Goal: Task Accomplishment & Management: Complete application form

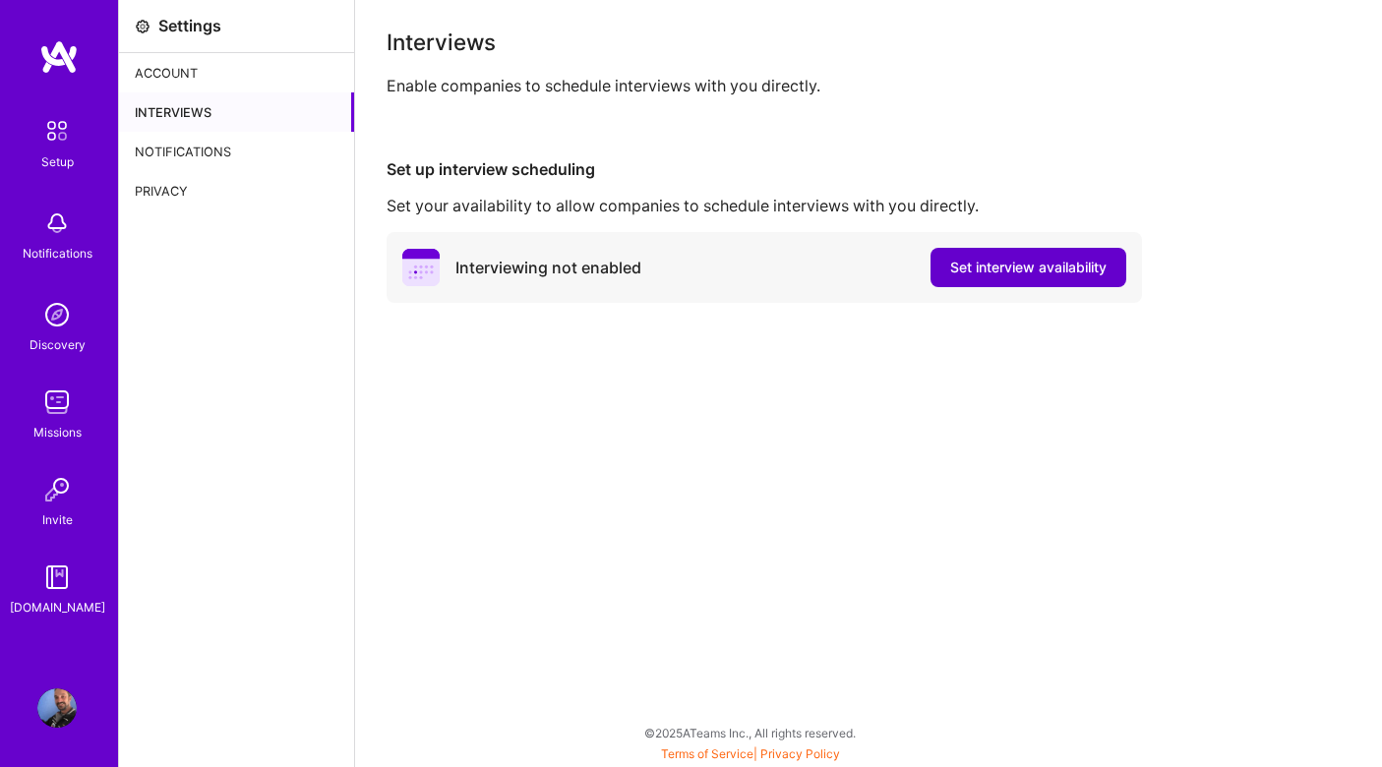
click at [1081, 268] on span "Set interview availability" at bounding box center [1028, 268] width 156 height 20
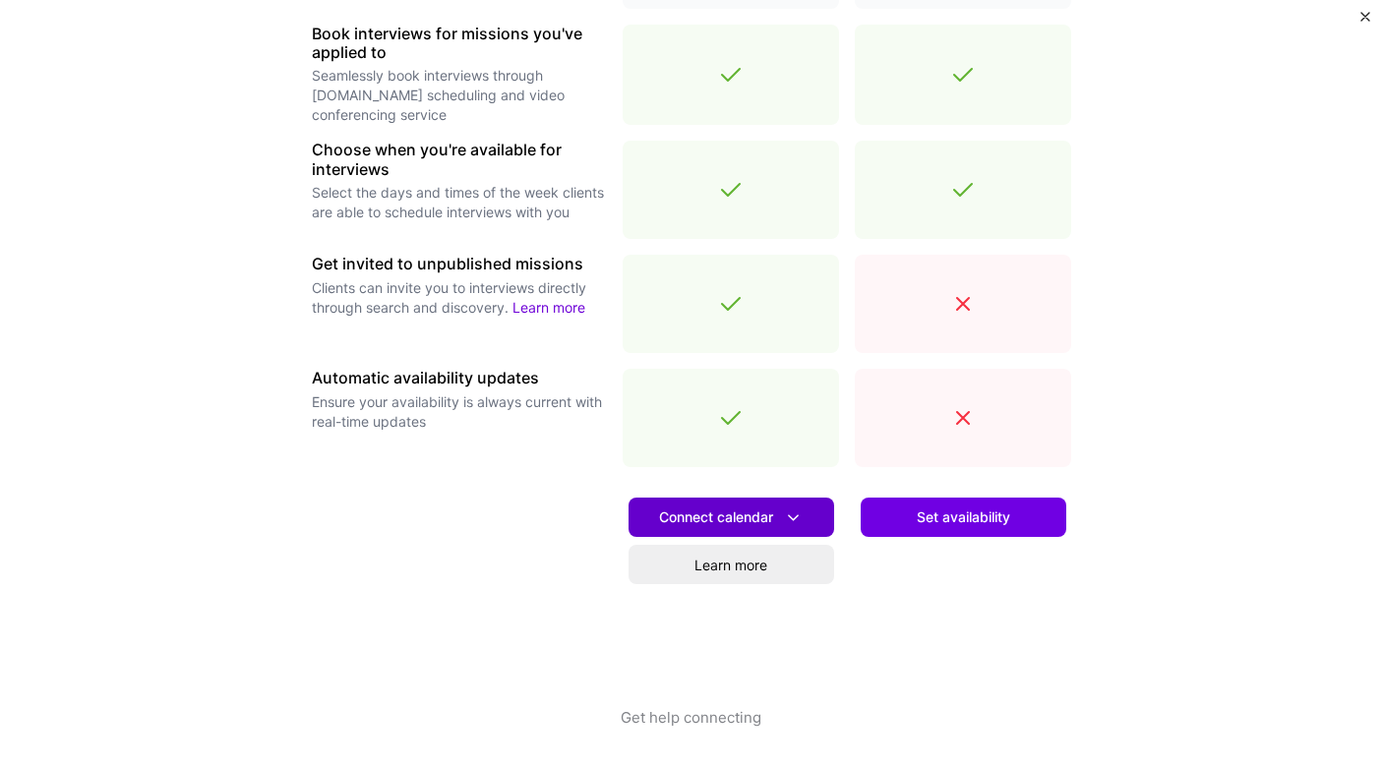
scroll to position [611, 0]
click at [775, 498] on button "Connect calendar" at bounding box center [732, 517] width 206 height 39
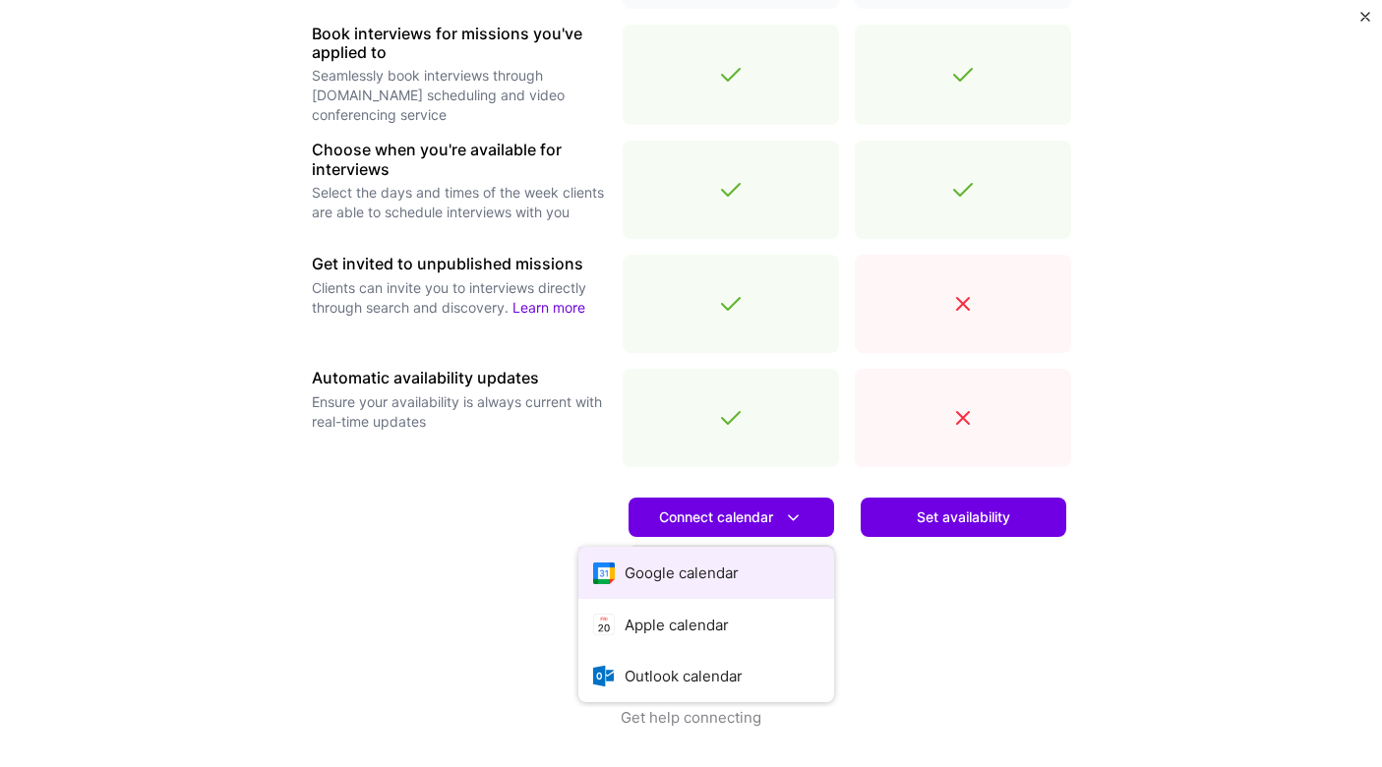
click at [722, 560] on button "Google calendar" at bounding box center [707, 573] width 256 height 52
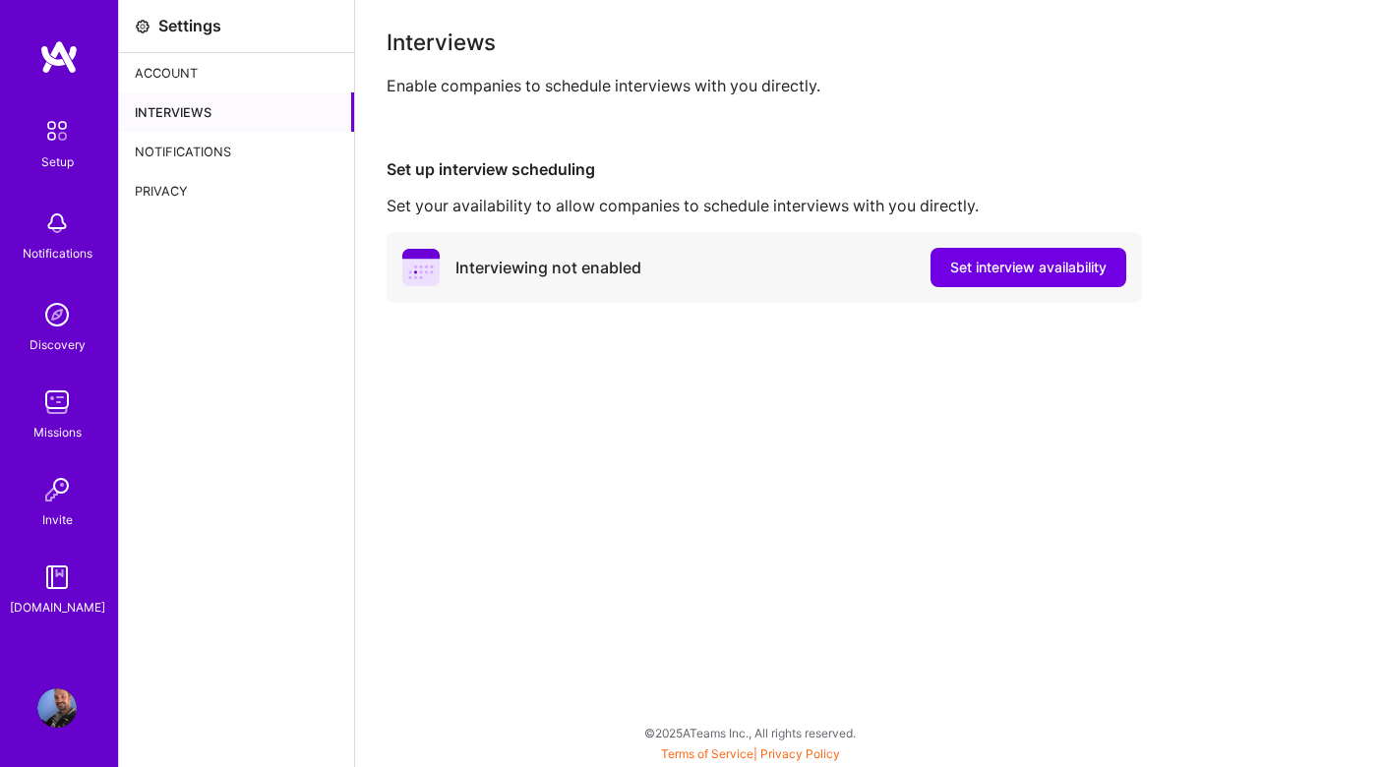
click at [54, 707] on img at bounding box center [56, 708] width 39 height 39
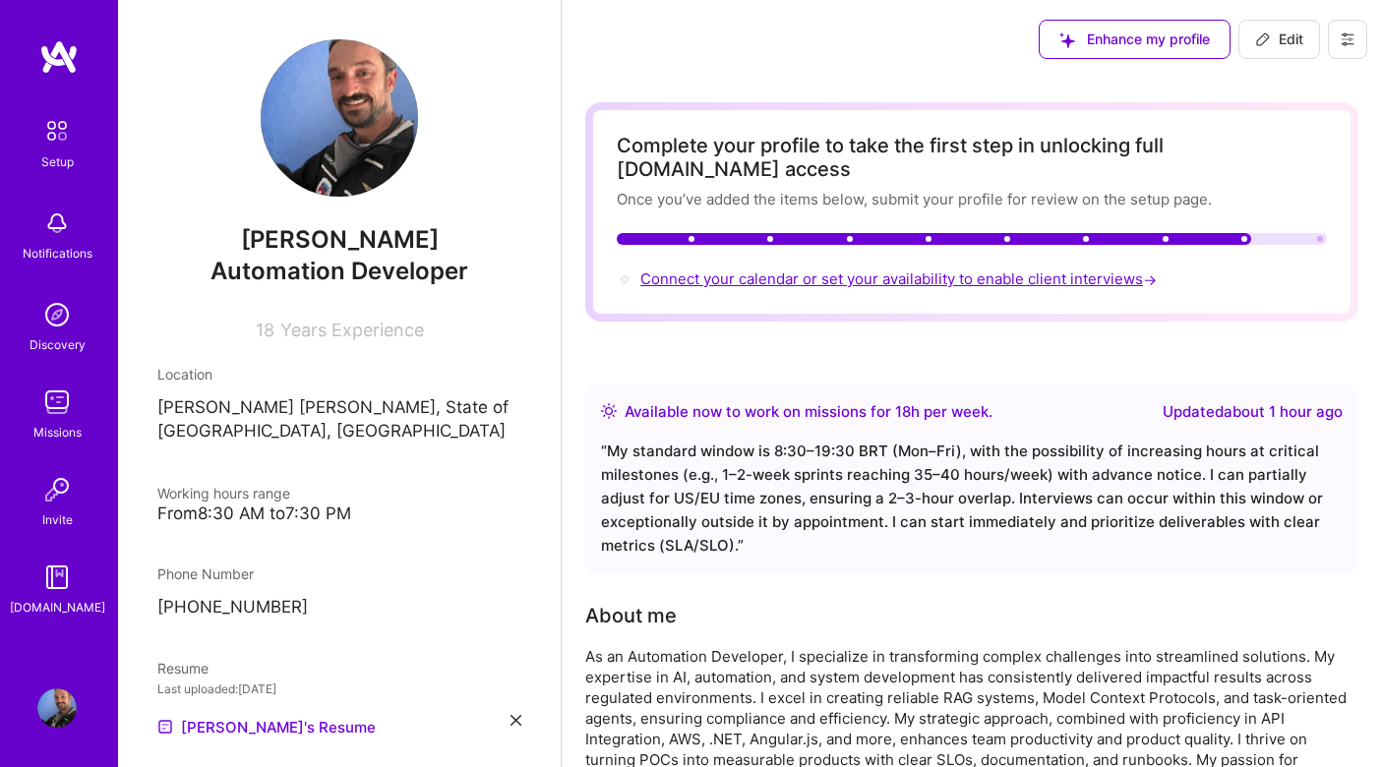
click at [987, 270] on span "Connect your calendar or set your availability to enable client interviews →" at bounding box center [901, 279] width 520 height 19
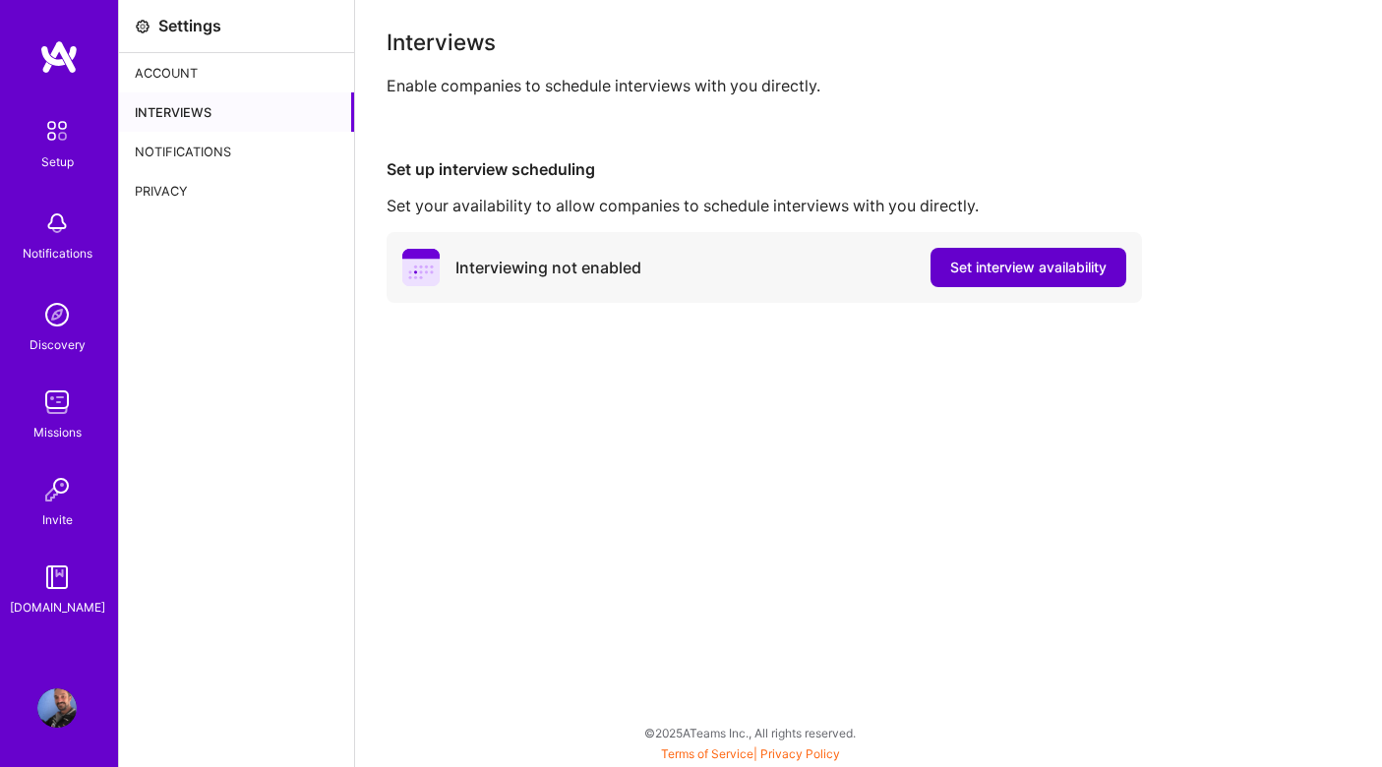
click at [994, 254] on button "Set interview availability" at bounding box center [1029, 267] width 196 height 39
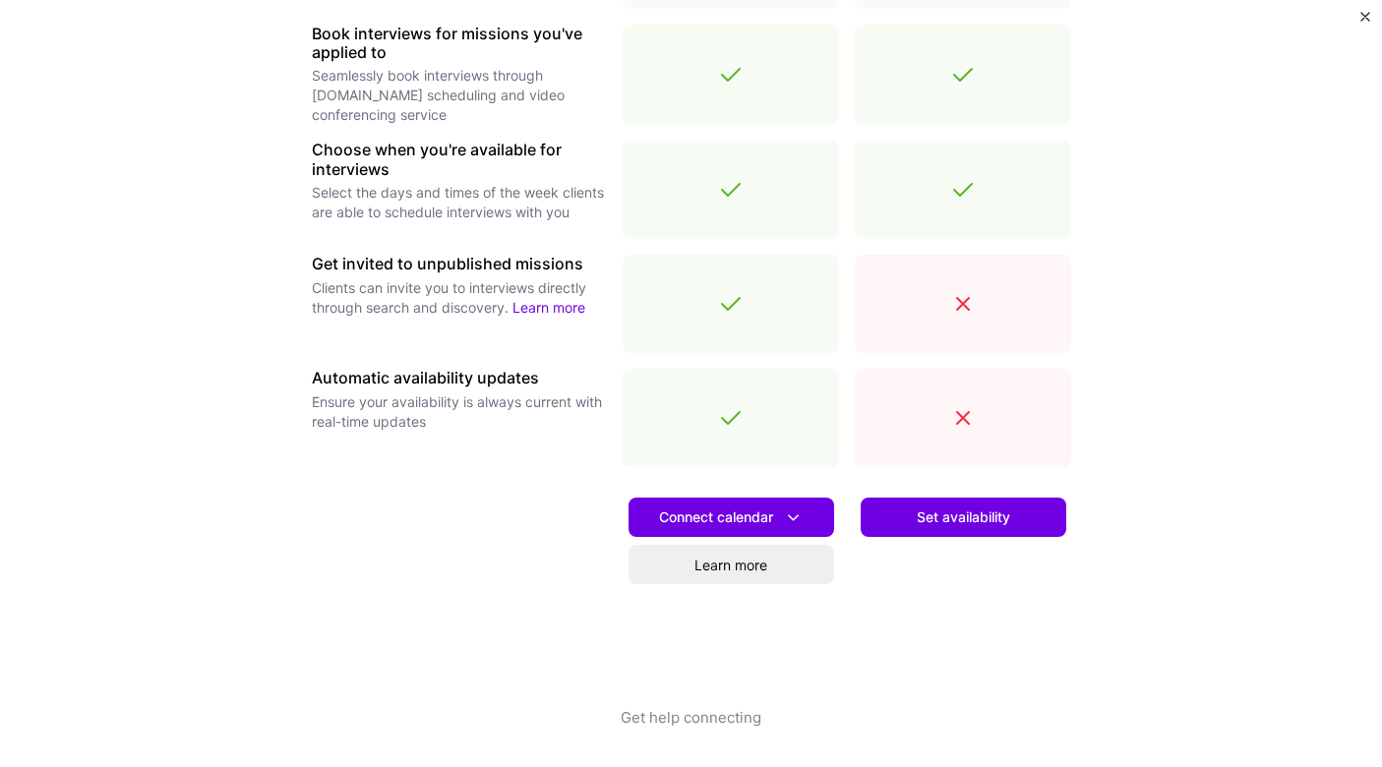
scroll to position [611, 0]
click at [788, 498] on button "Connect calendar" at bounding box center [732, 517] width 206 height 39
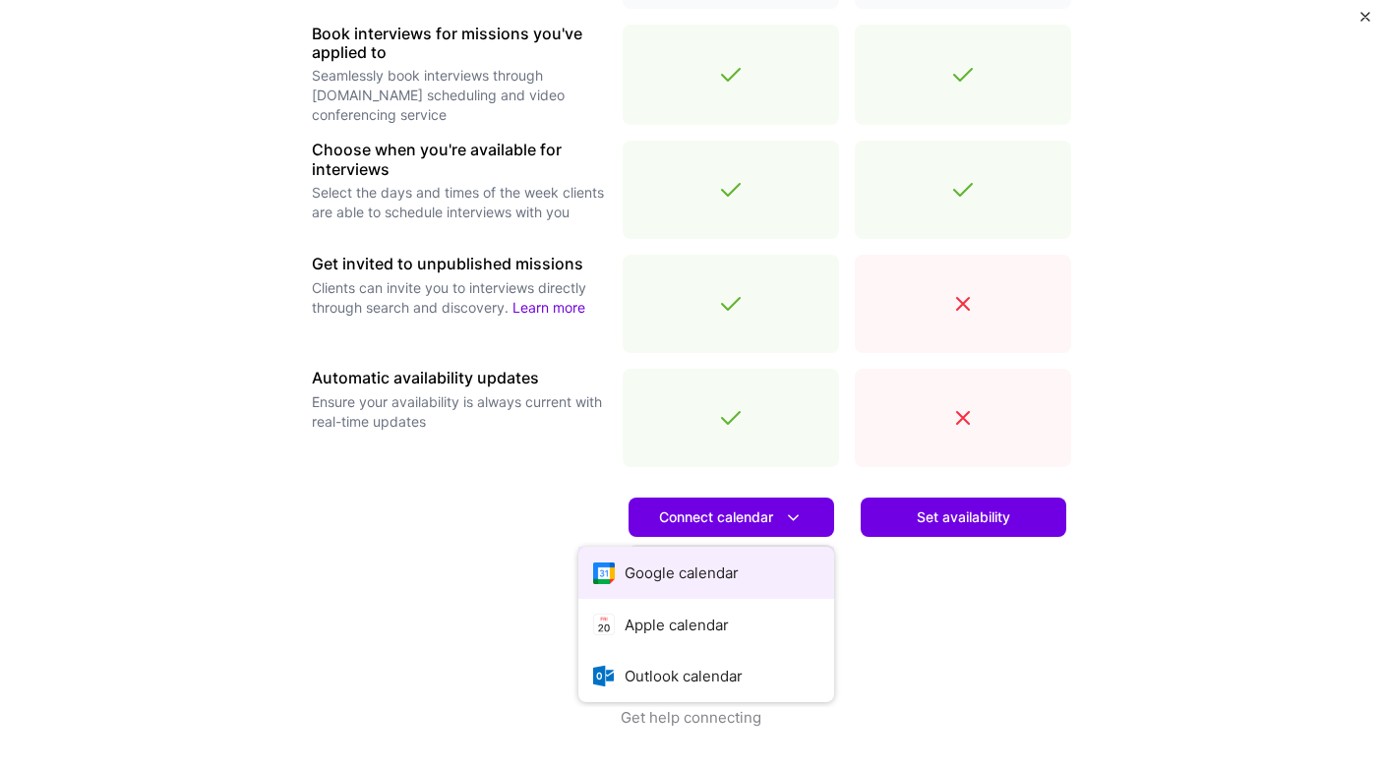
click at [749, 566] on button "Google calendar" at bounding box center [707, 573] width 256 height 52
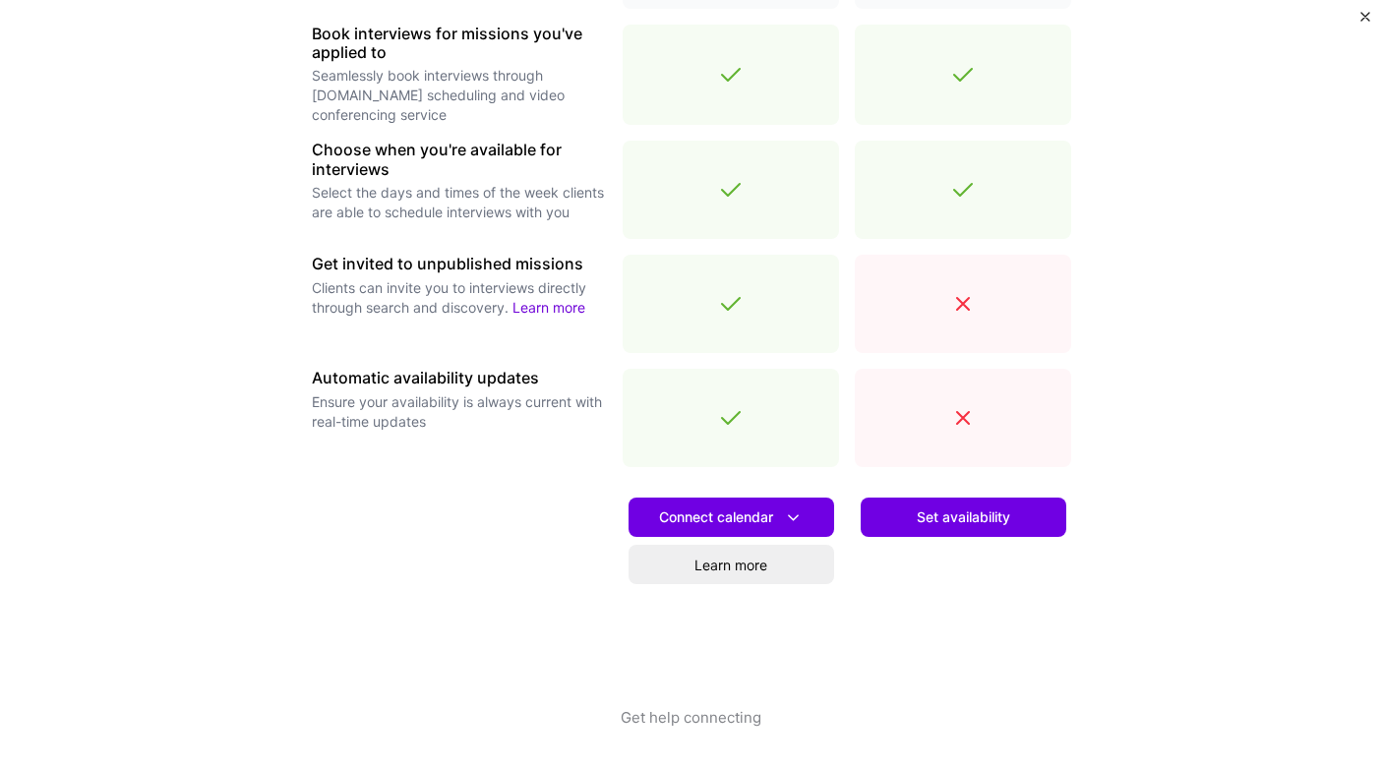
click at [536, 463] on div "Automatic availability updates Ensure your availability is always current with …" at bounding box center [459, 418] width 295 height 98
click at [946, 514] on span "Set availability" at bounding box center [963, 518] width 93 height 20
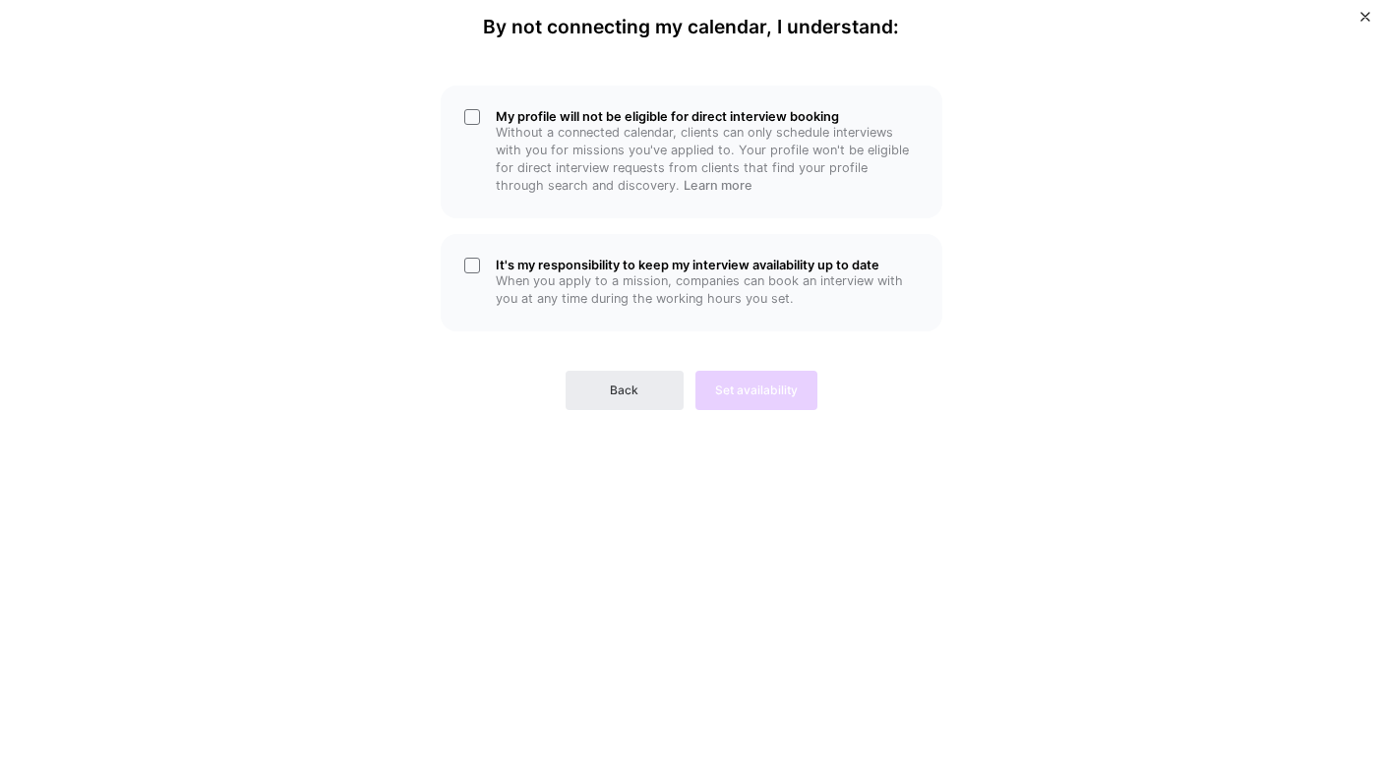
scroll to position [0, 0]
click at [638, 287] on p "When you apply to a mission, companies can book an interview with you at any ti…" at bounding box center [707, 290] width 423 height 35
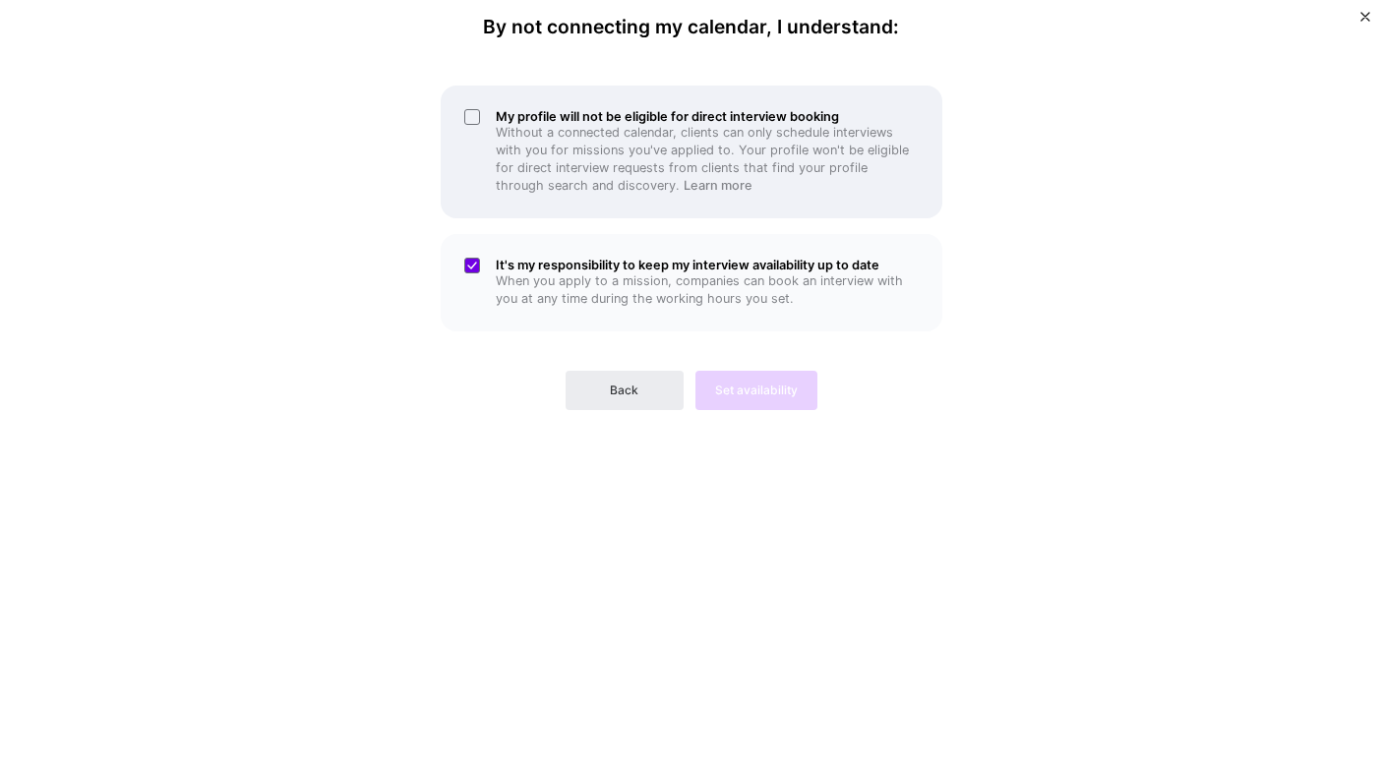
click at [607, 150] on p "Without a connected calendar, clients can only schedule interviews with you for…" at bounding box center [707, 159] width 423 height 71
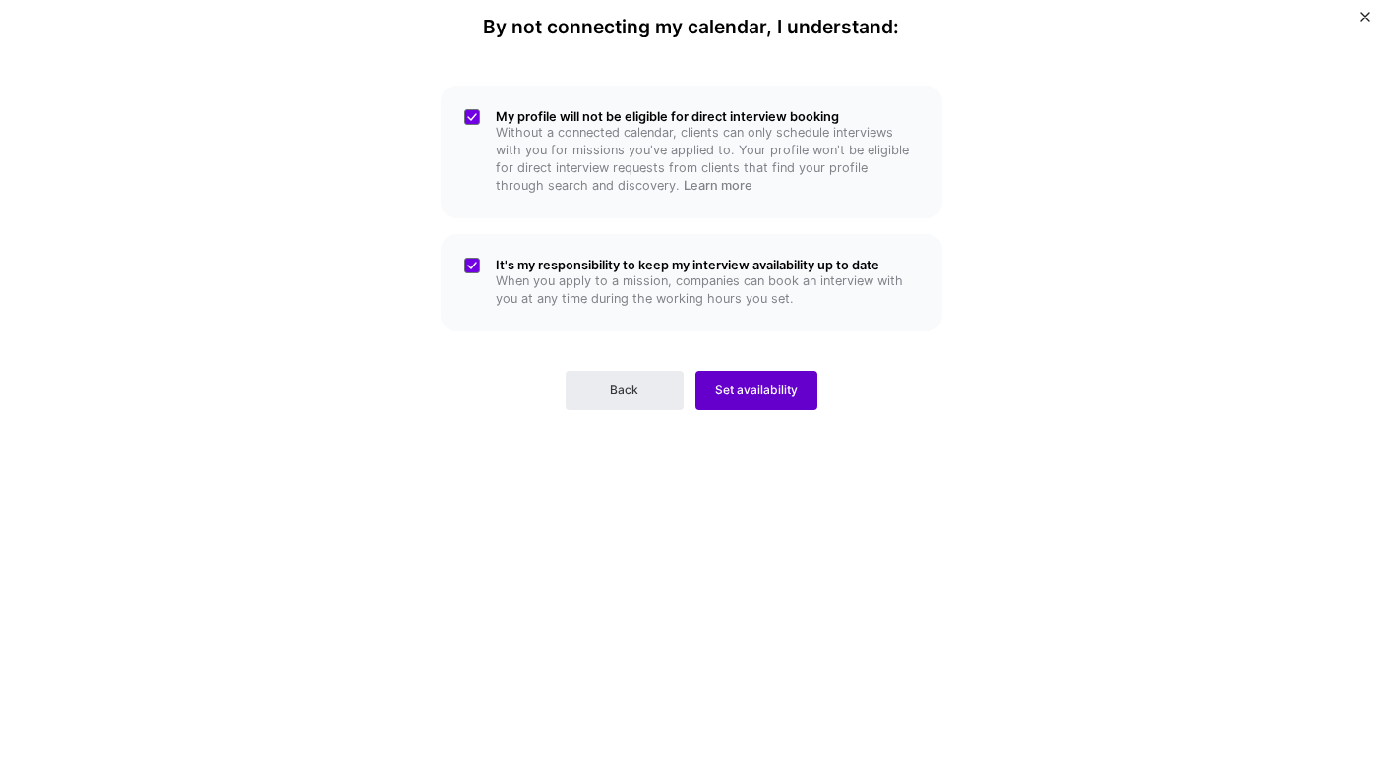
click at [740, 389] on span "Set availability" at bounding box center [756, 391] width 83 height 18
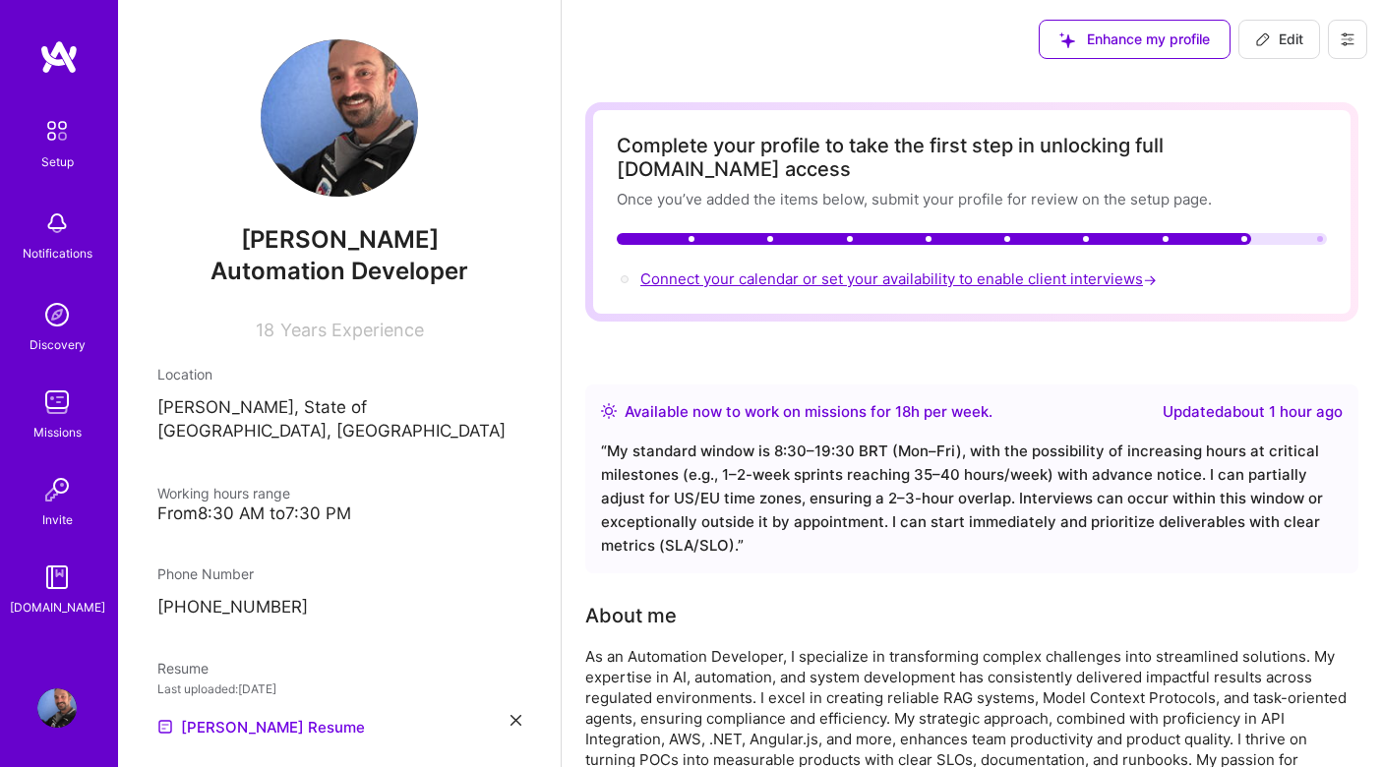
click at [896, 270] on span "Connect your calendar or set your availability to enable client interviews →" at bounding box center [901, 279] width 520 height 19
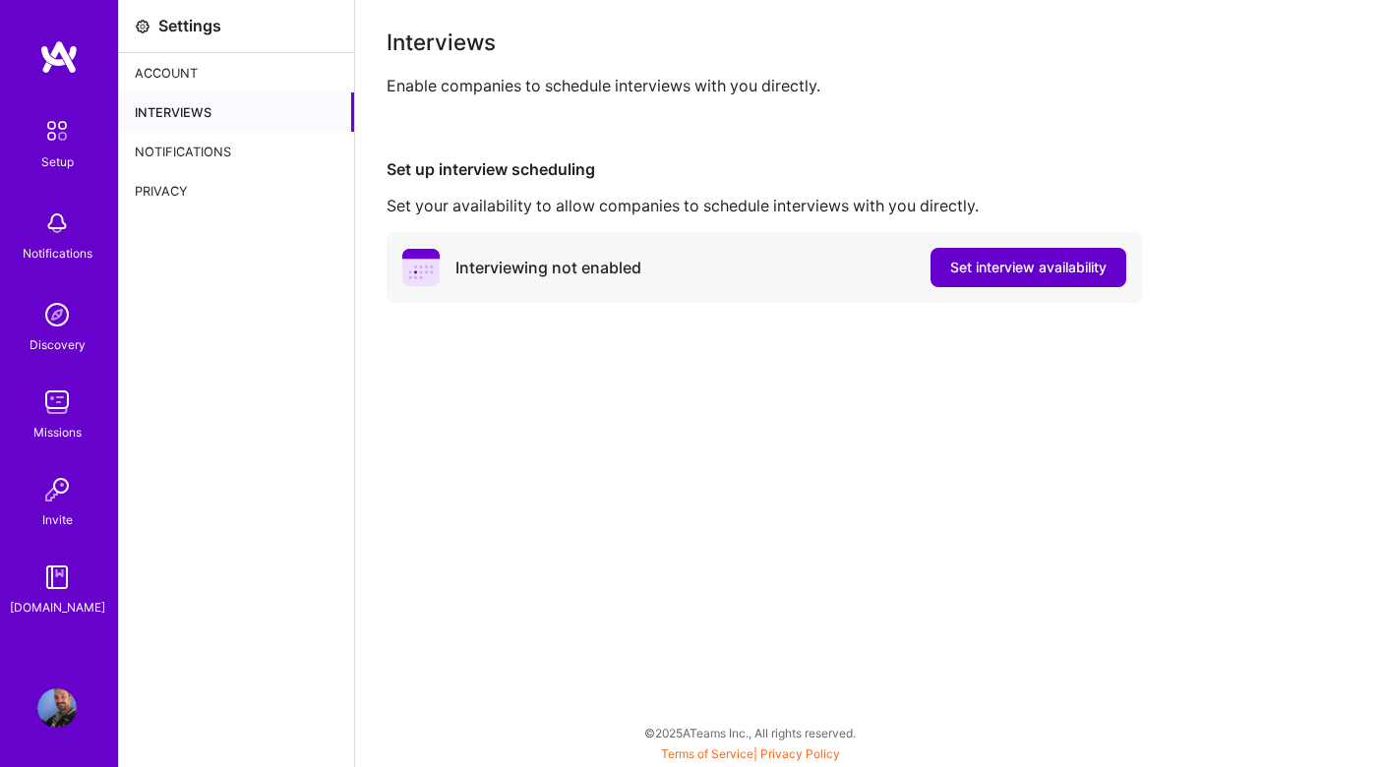
click at [1015, 248] on button "Set interview availability" at bounding box center [1029, 267] width 196 height 39
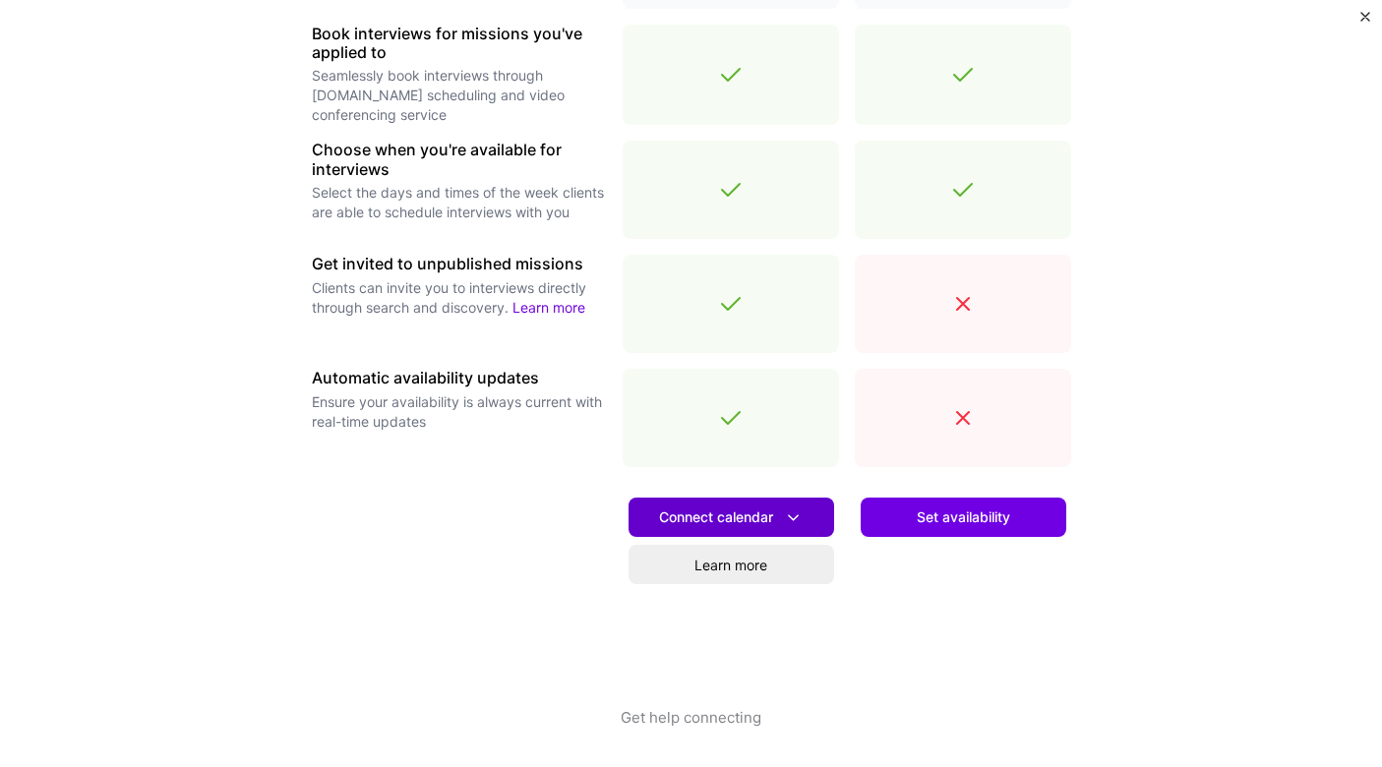
scroll to position [611, 0]
click at [774, 516] on span "Connect calendar" at bounding box center [731, 518] width 145 height 21
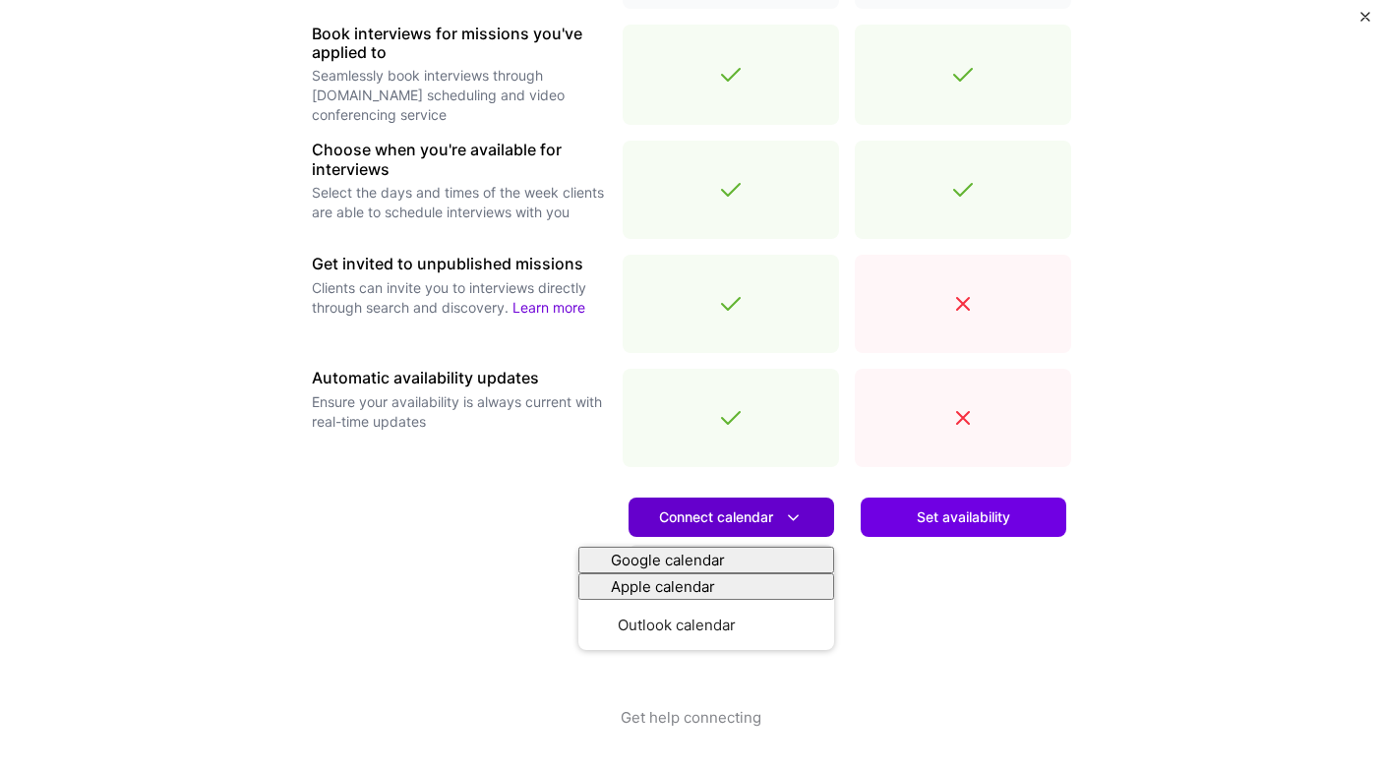
click at [774, 516] on span "Connect calendar" at bounding box center [731, 518] width 145 height 21
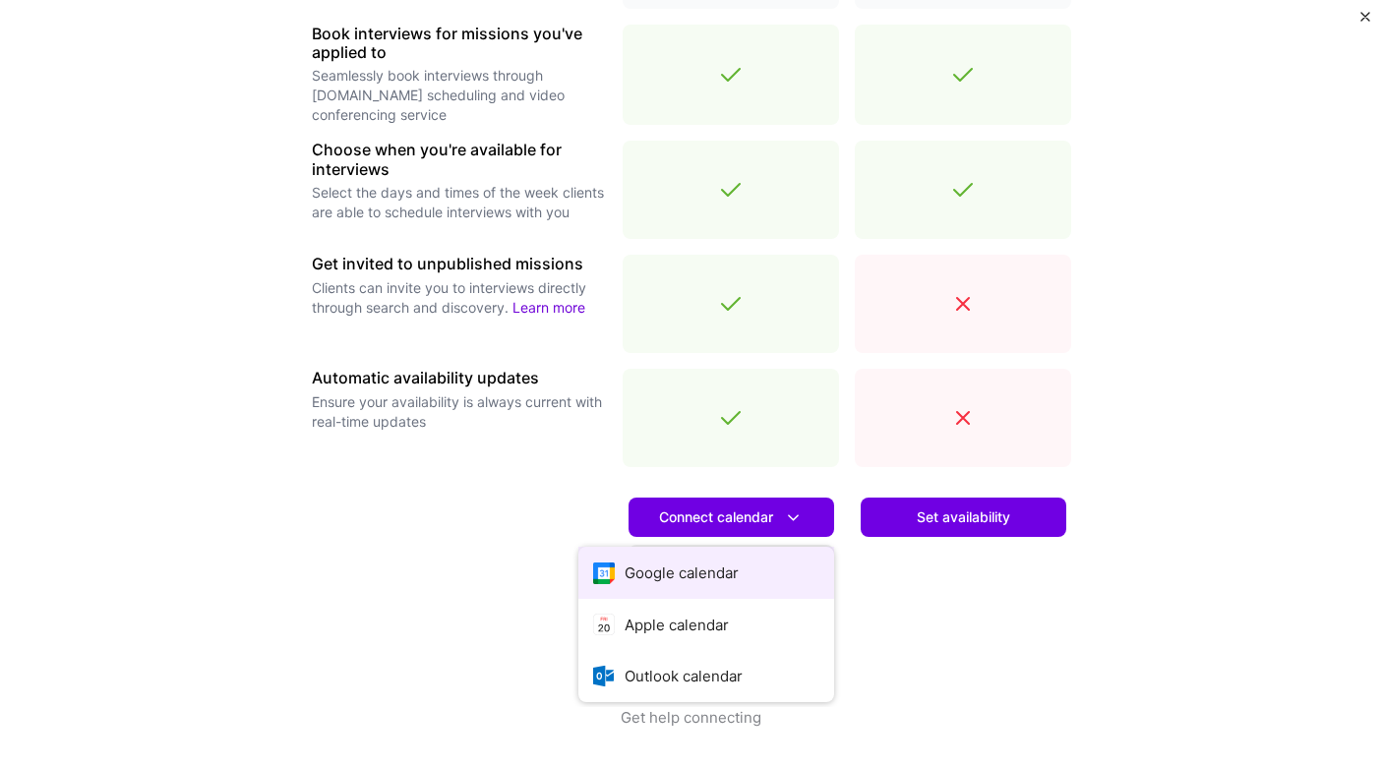
click at [718, 555] on button "Google calendar" at bounding box center [707, 573] width 256 height 52
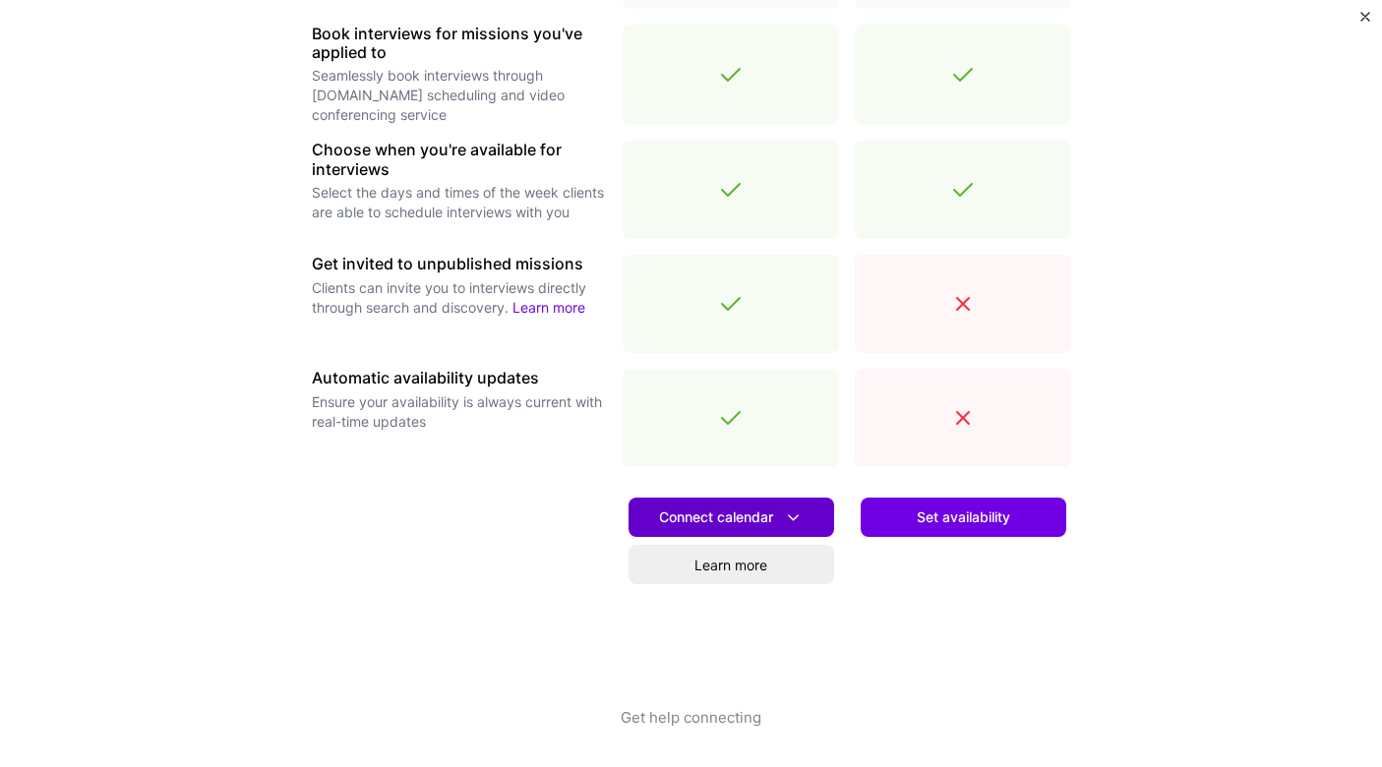
click at [780, 520] on span "Connect calendar" at bounding box center [731, 518] width 145 height 21
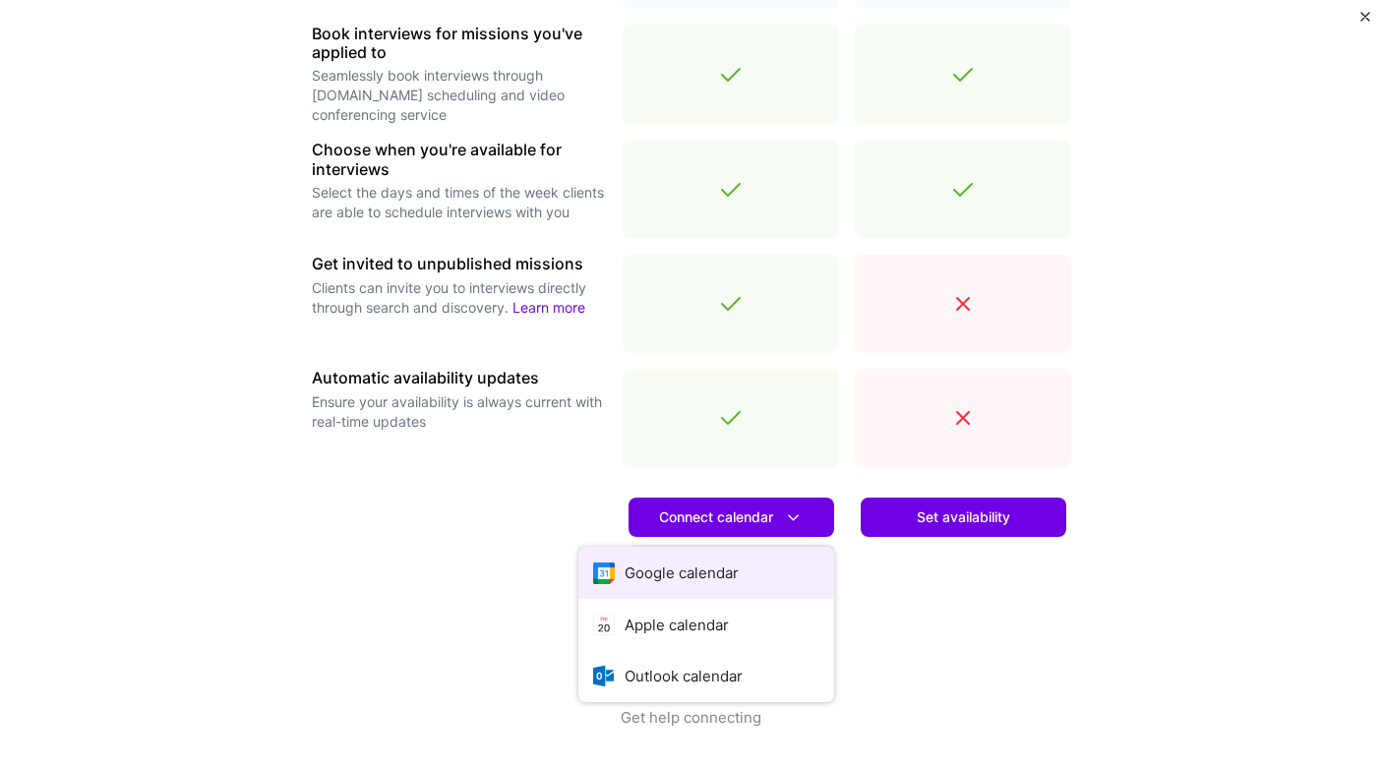
click at [745, 585] on button "Google calendar" at bounding box center [707, 573] width 256 height 52
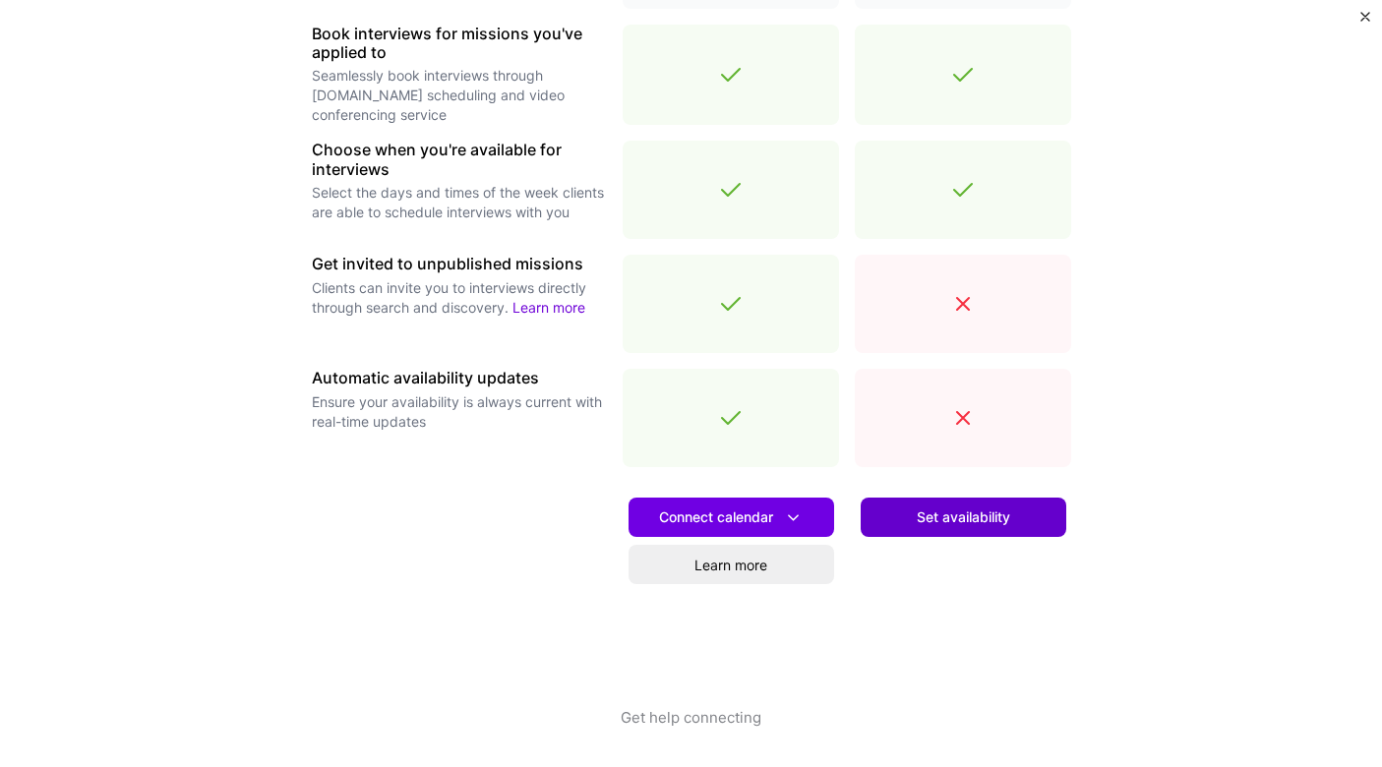
click at [934, 527] on button "Set availability" at bounding box center [964, 517] width 206 height 39
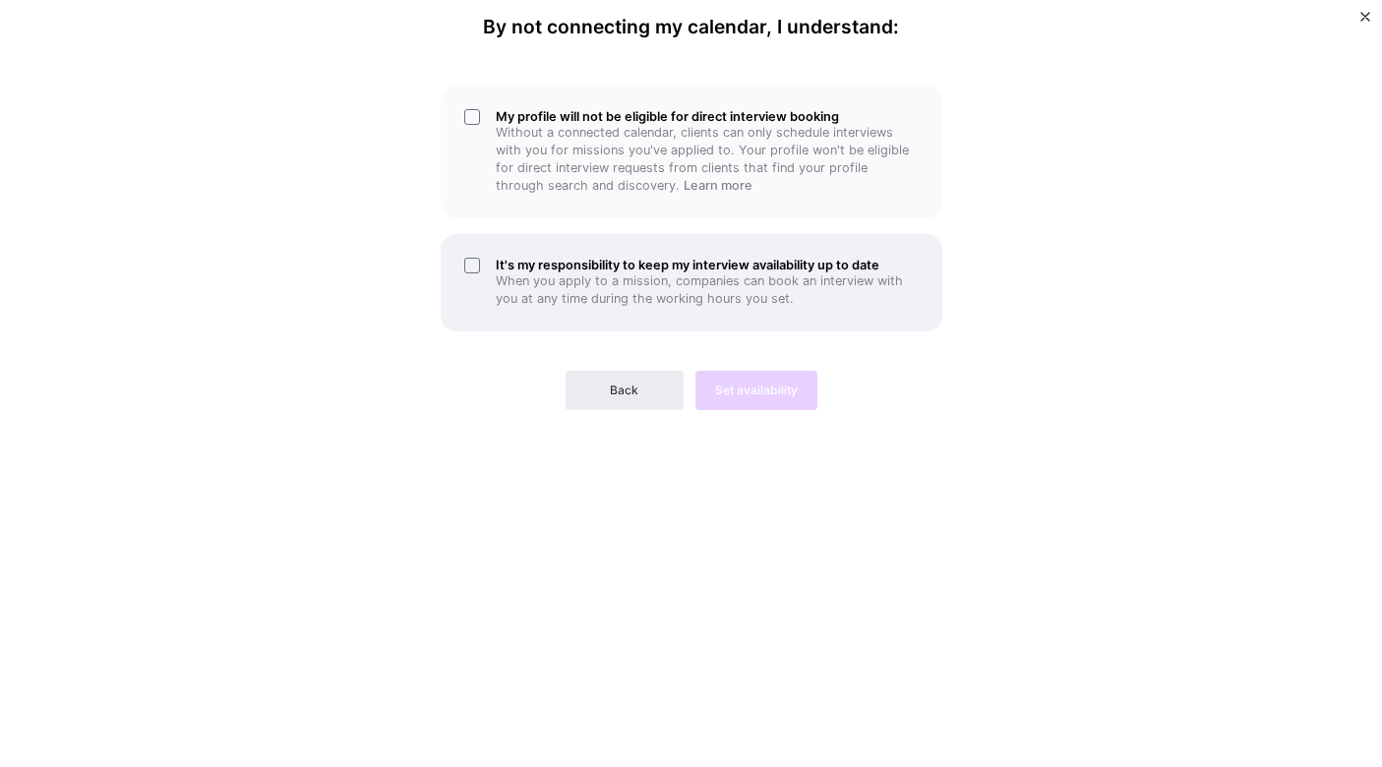
click at [533, 250] on div "It's my responsibility to keep my interview availability up to date When you ap…" at bounding box center [692, 282] width 502 height 97
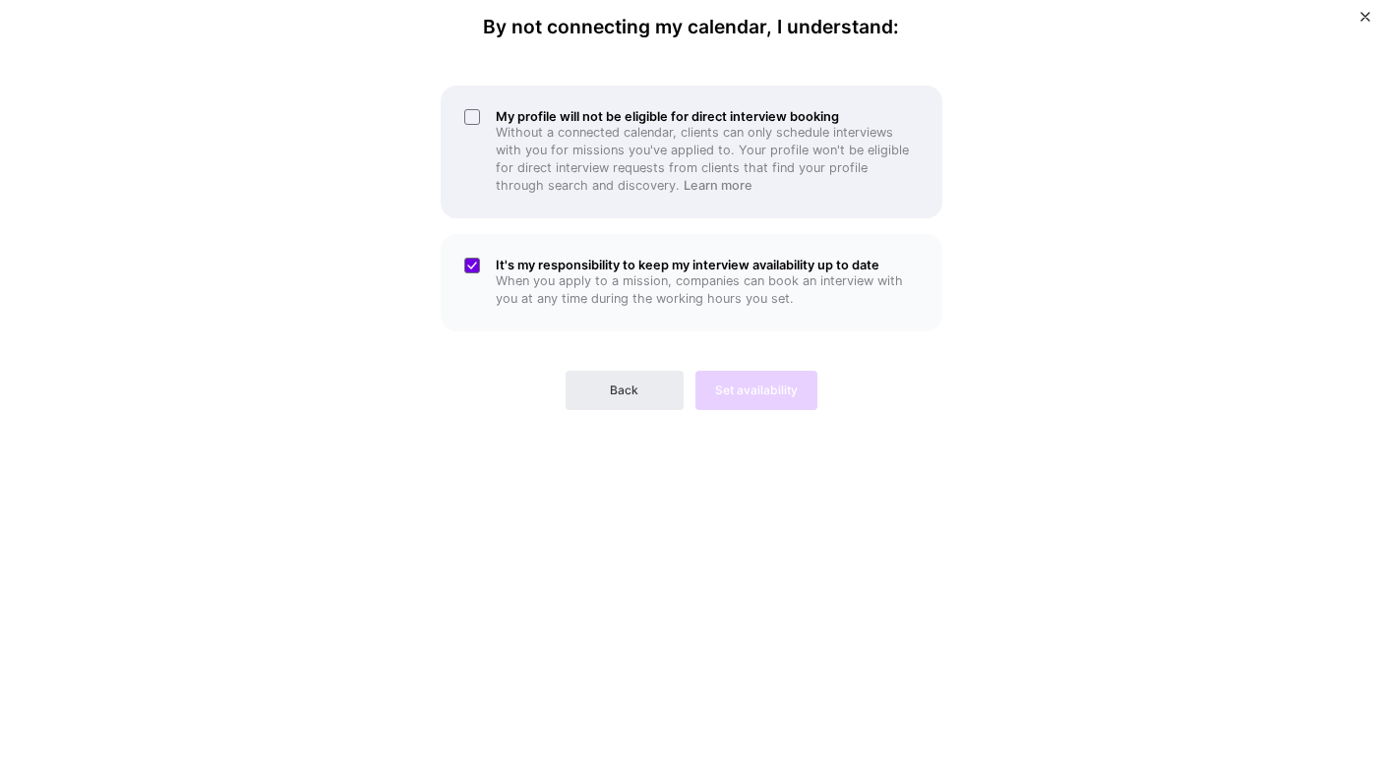
click at [521, 157] on p "Without a connected calendar, clients can only schedule interviews with you for…" at bounding box center [707, 159] width 423 height 71
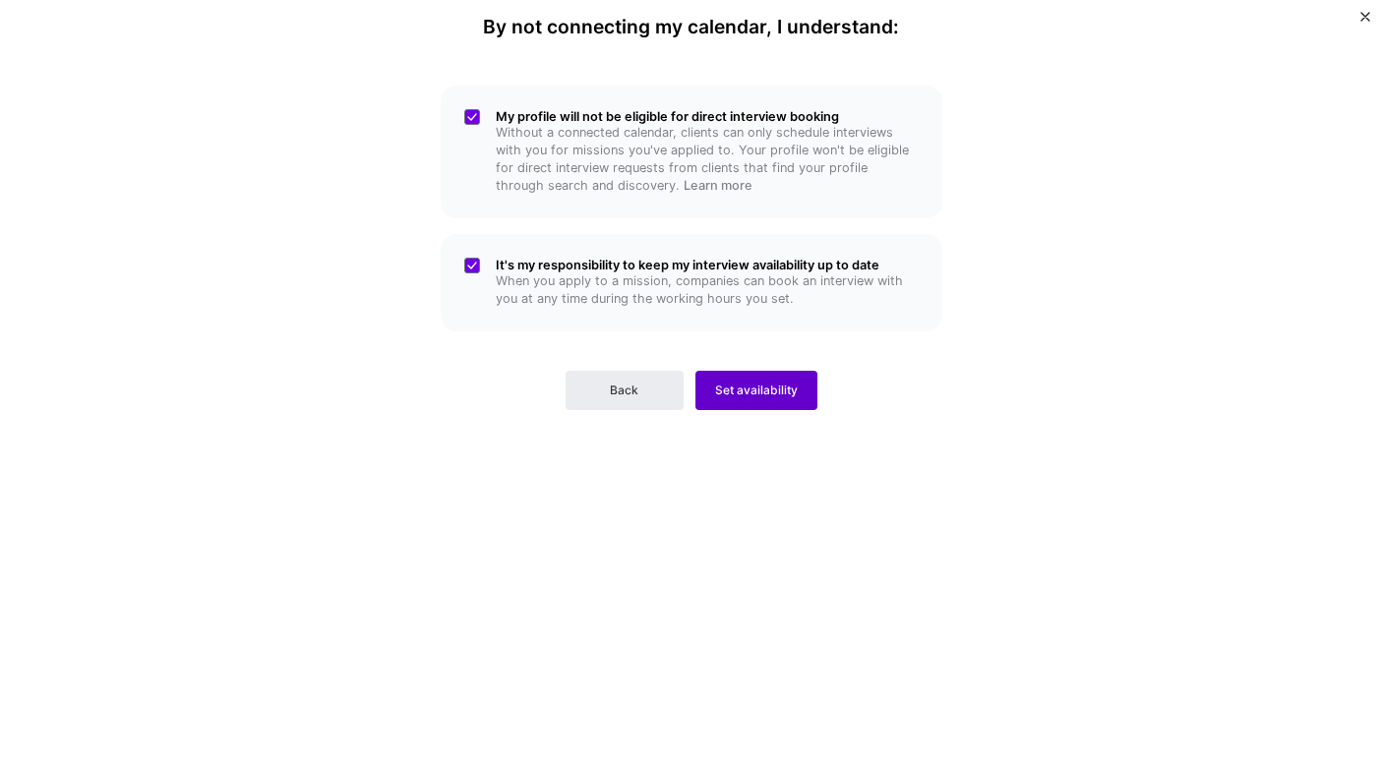
click at [805, 388] on button "Set availability" at bounding box center [757, 390] width 122 height 39
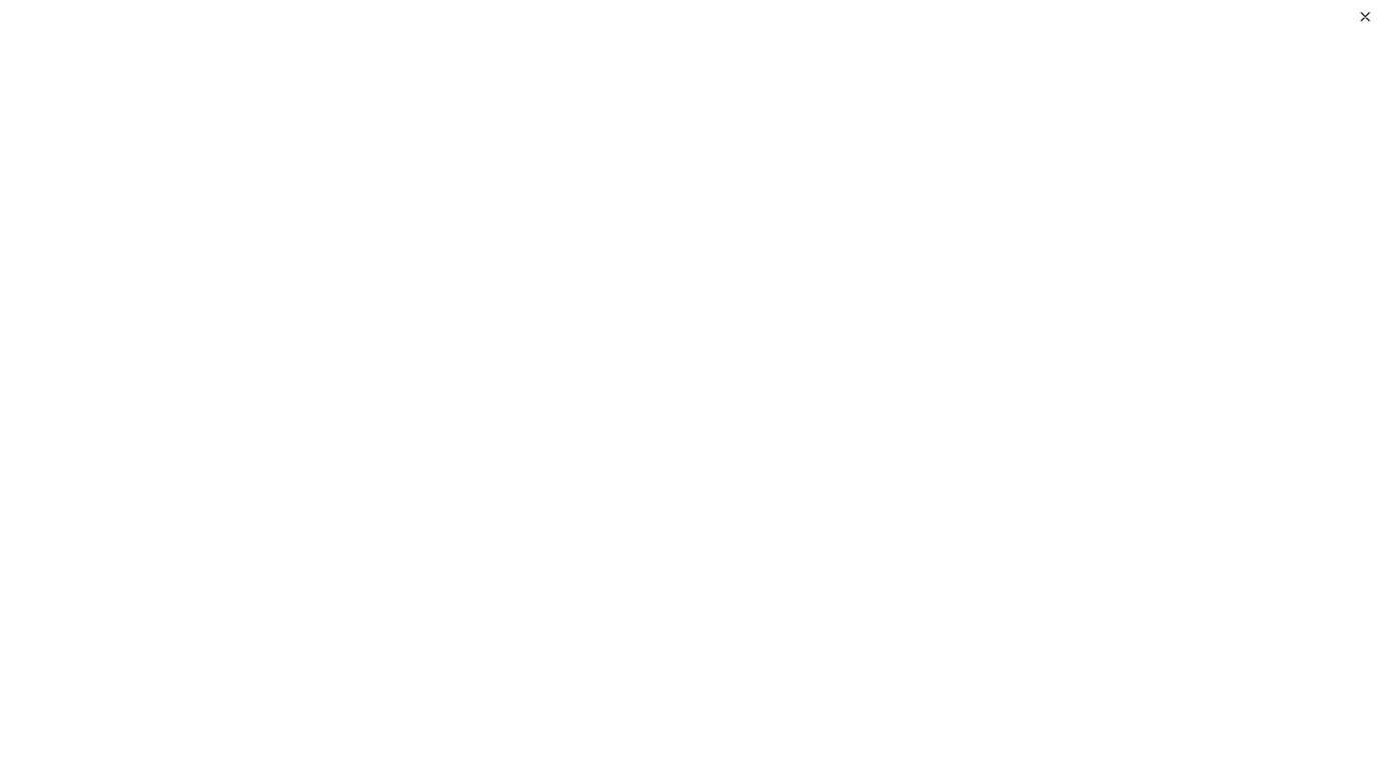
scroll to position [176, 0]
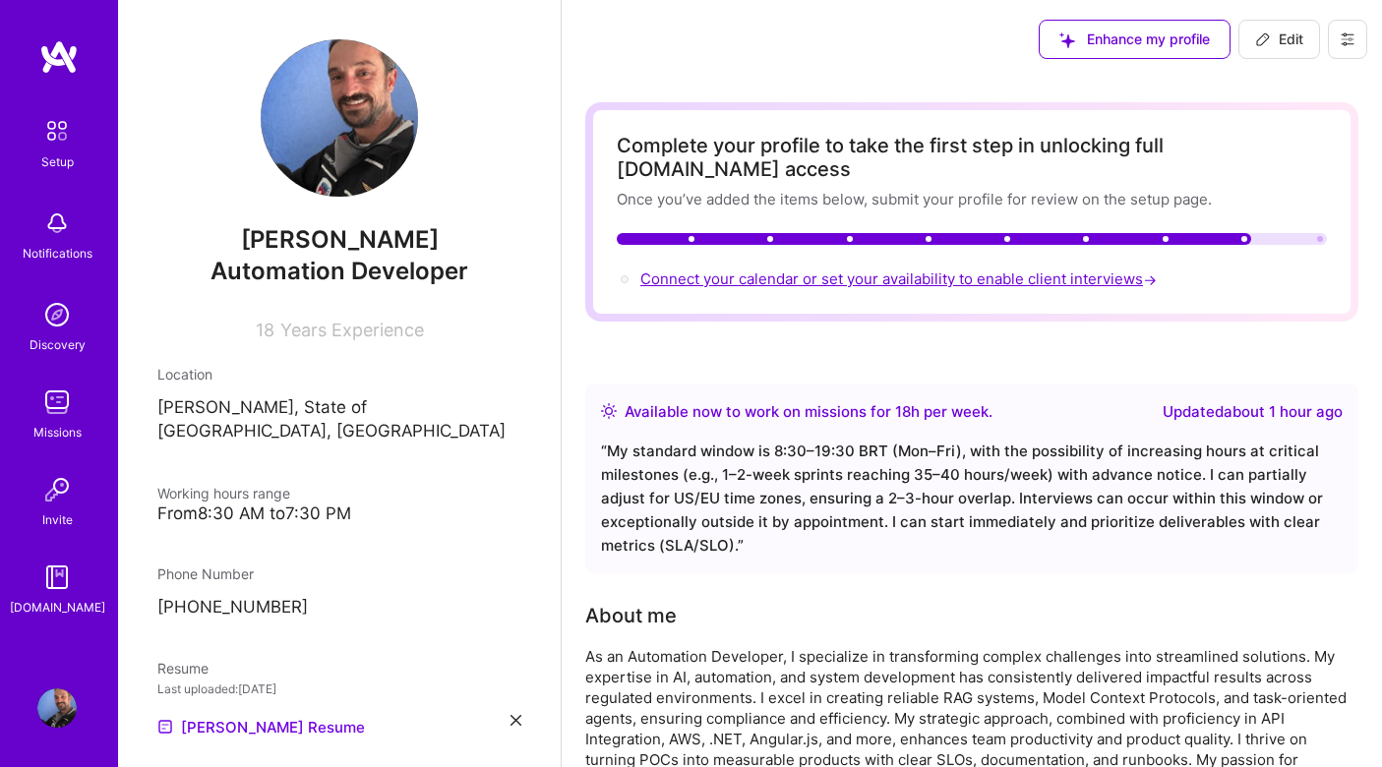
click at [861, 270] on span "Connect your calendar or set your availability to enable client interviews →" at bounding box center [901, 279] width 520 height 19
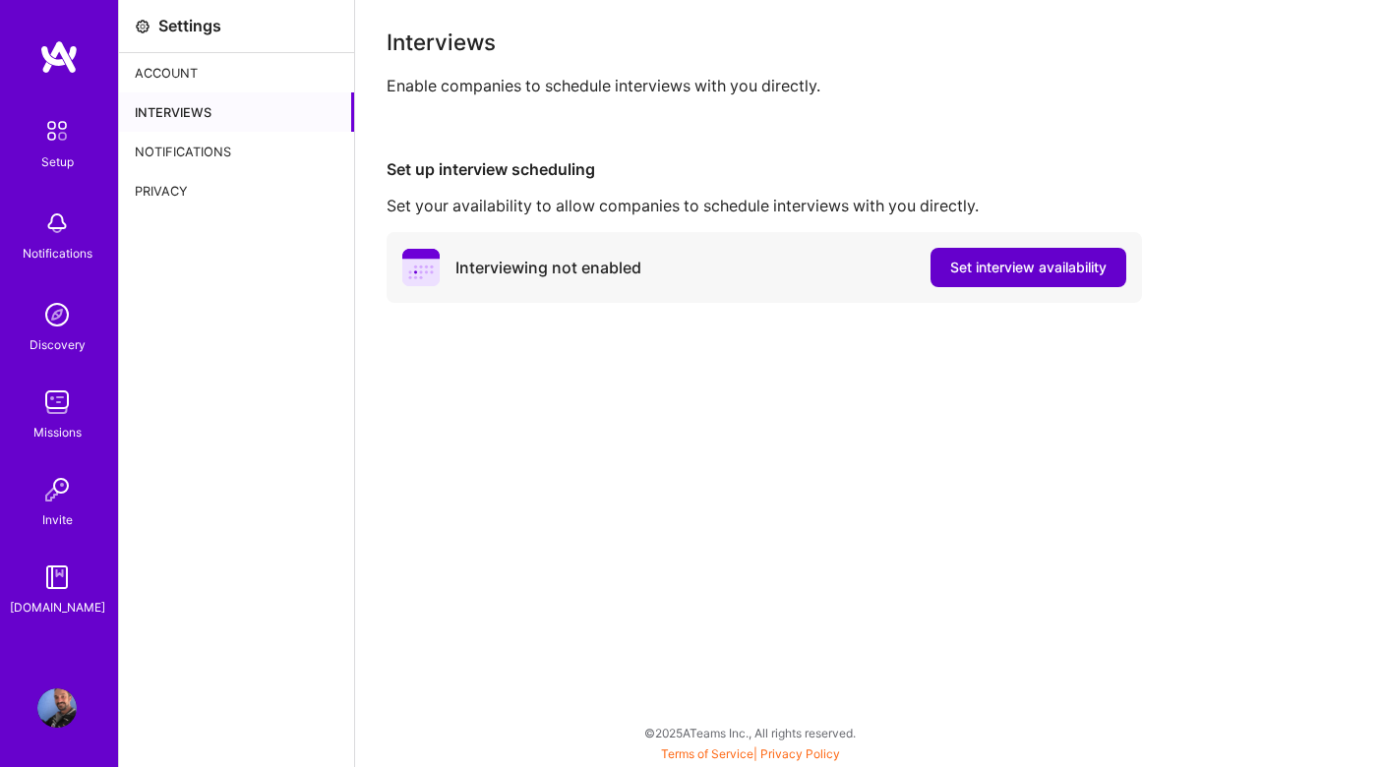
click at [987, 263] on span "Set interview availability" at bounding box center [1028, 268] width 156 height 20
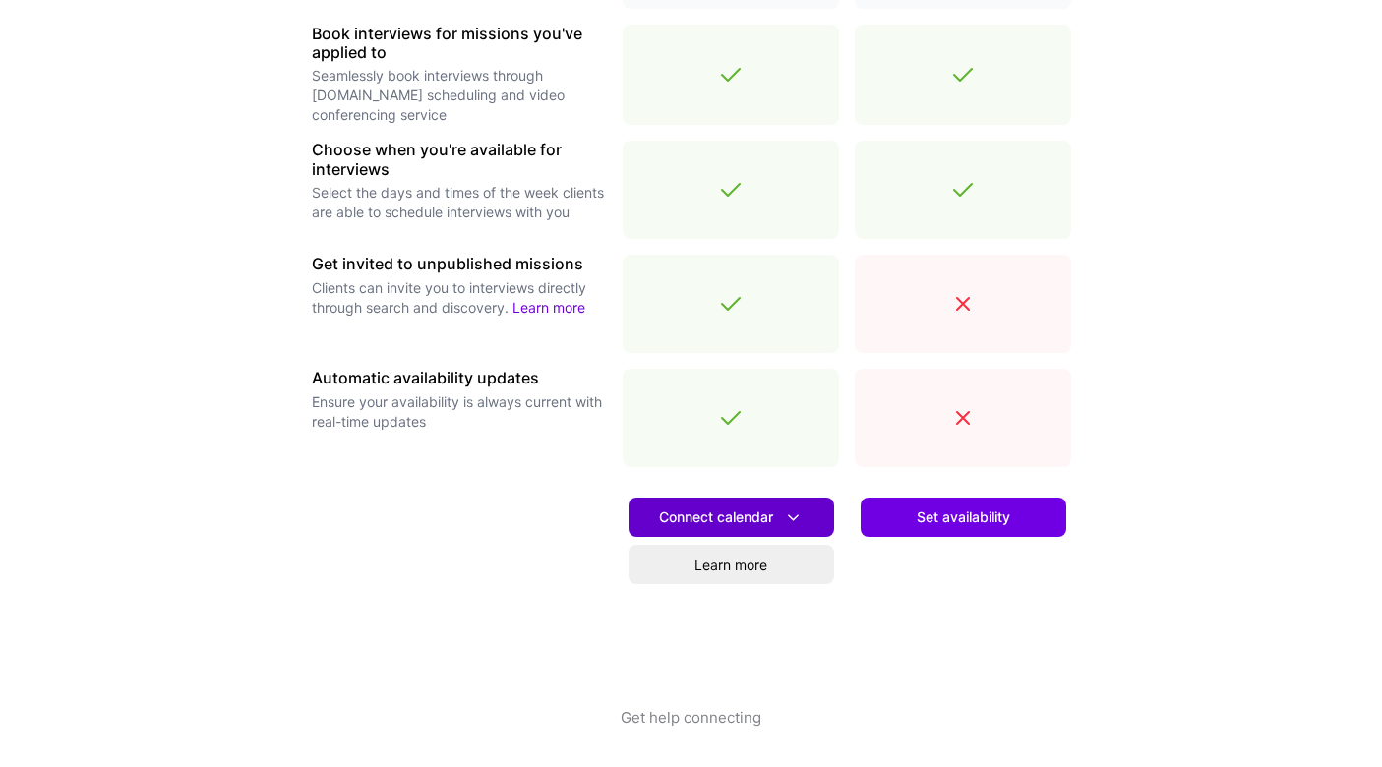
scroll to position [611, 0]
click at [745, 516] on span "Connect calendar" at bounding box center [731, 518] width 145 height 21
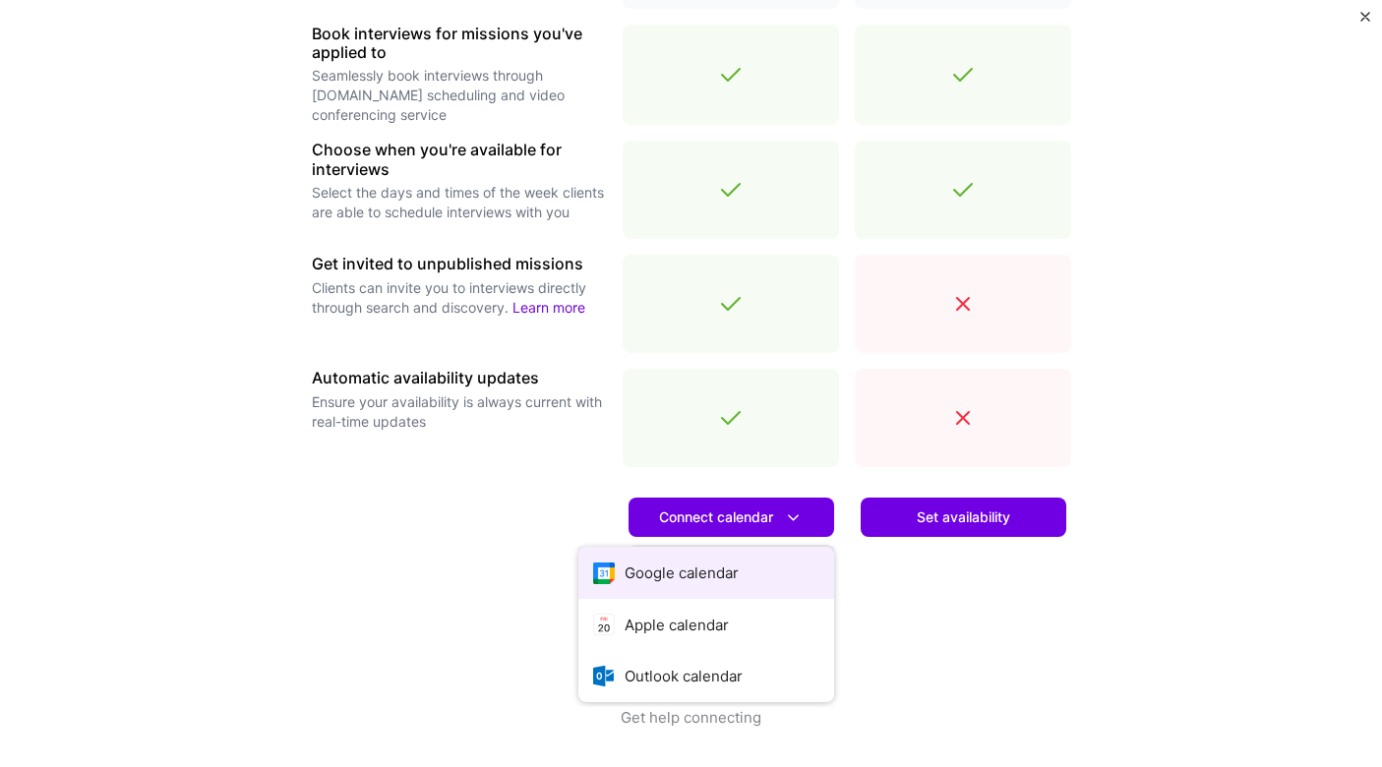
click at [711, 567] on button "Google calendar" at bounding box center [707, 573] width 256 height 52
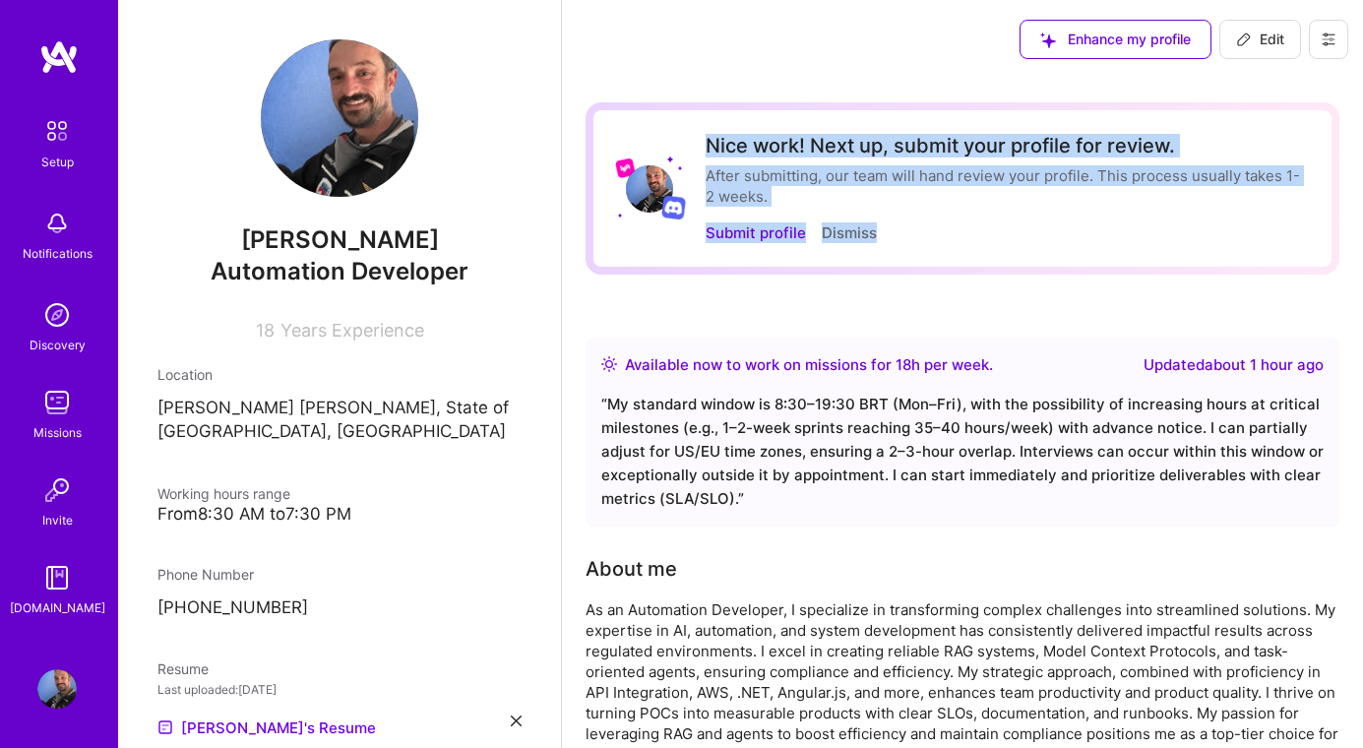
drag, startPoint x: 706, startPoint y: 146, endPoint x: 937, endPoint y: 222, distance: 242.7
click at [937, 222] on div "Nice work! Next up, submit your profile for review. After submitting, our team …" at bounding box center [1006, 188] width 602 height 109
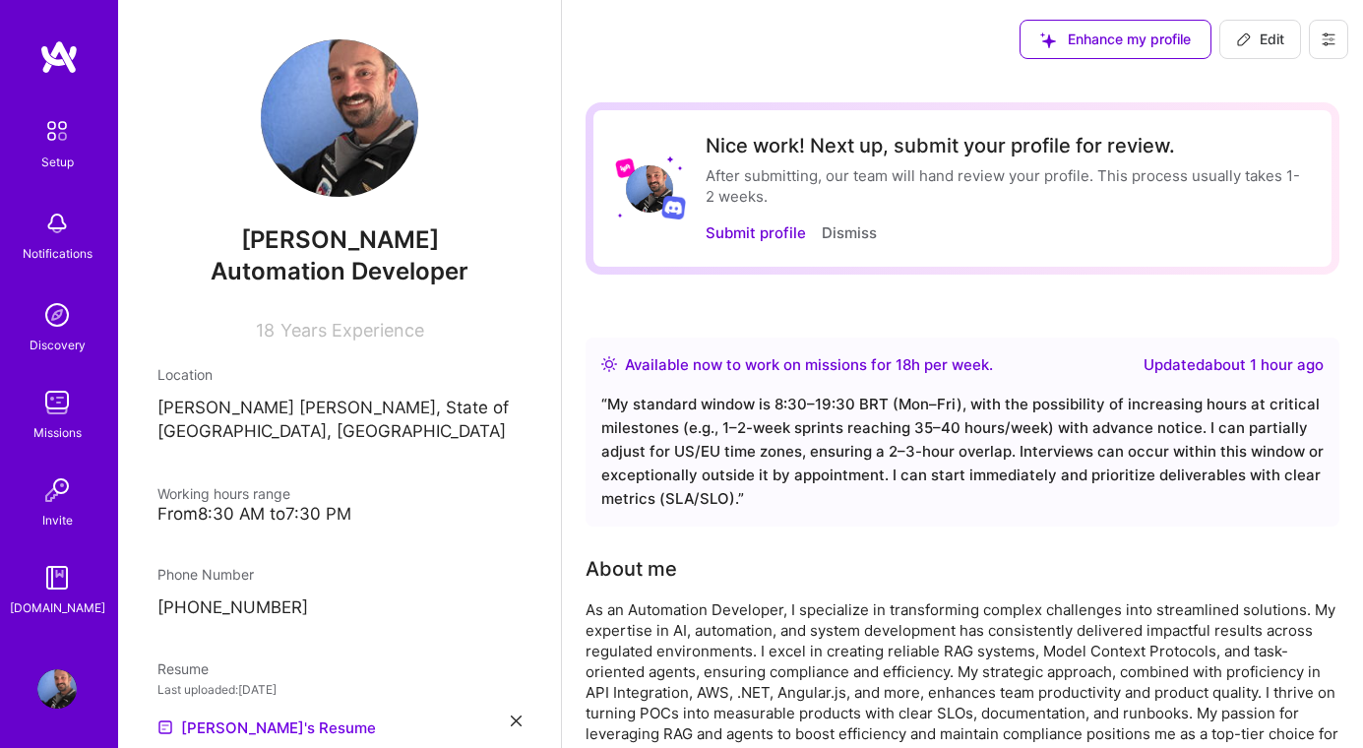
click at [771, 234] on button "Submit profile" at bounding box center [755, 232] width 100 height 21
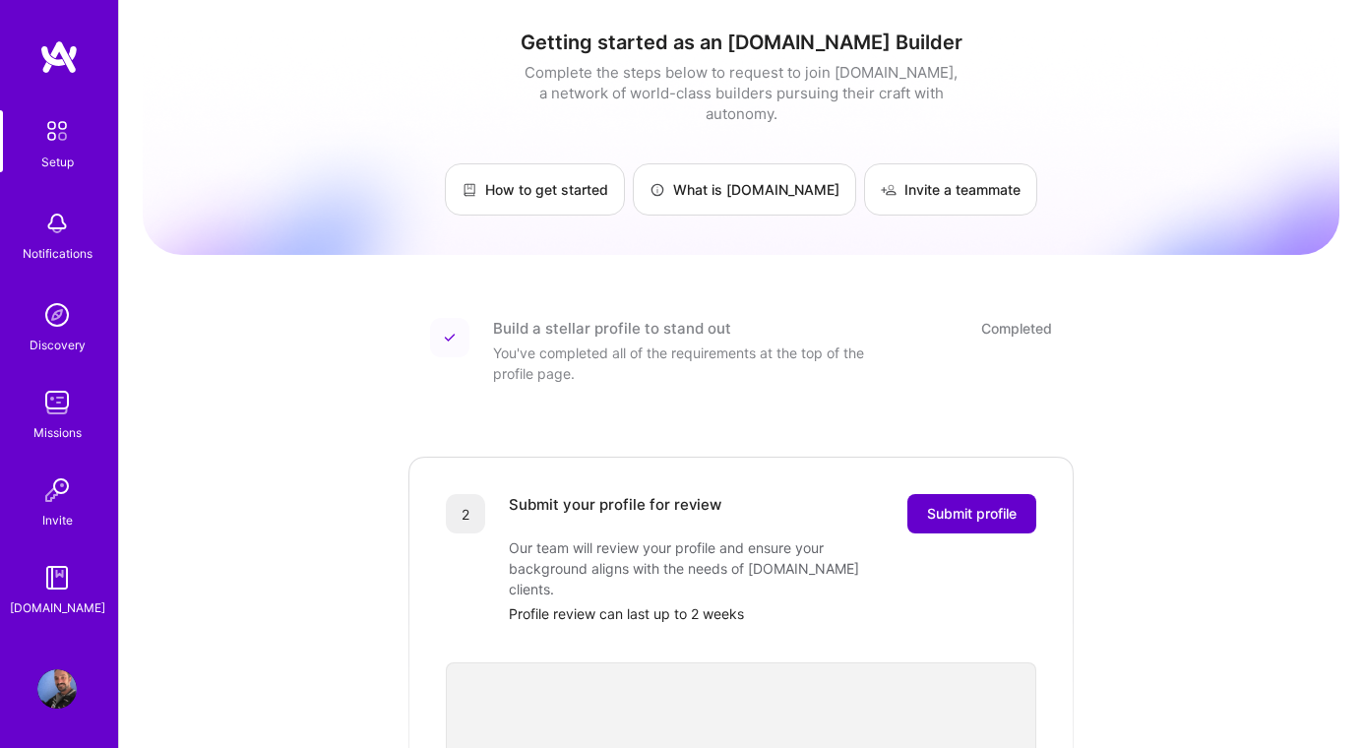
click at [951, 494] on button "Submit profile" at bounding box center [971, 513] width 129 height 39
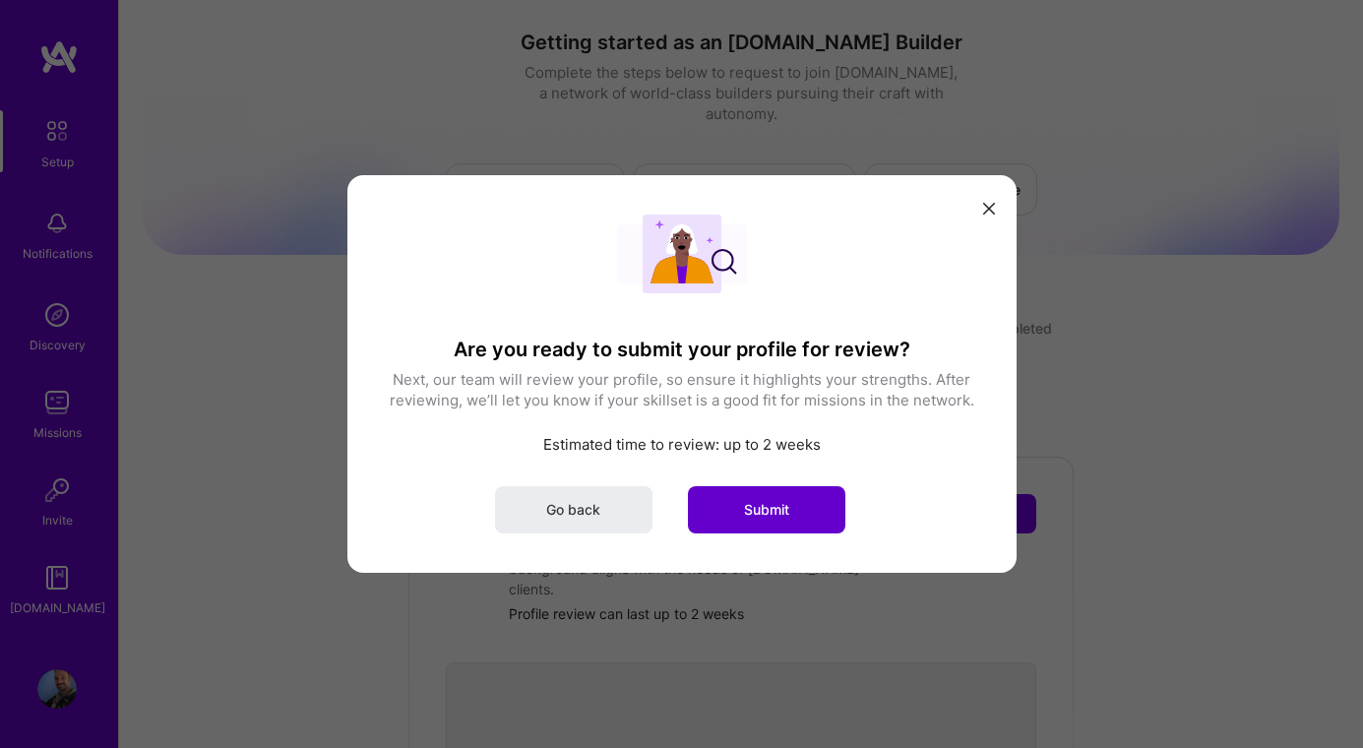
click at [782, 506] on span "Submit" at bounding box center [766, 510] width 45 height 20
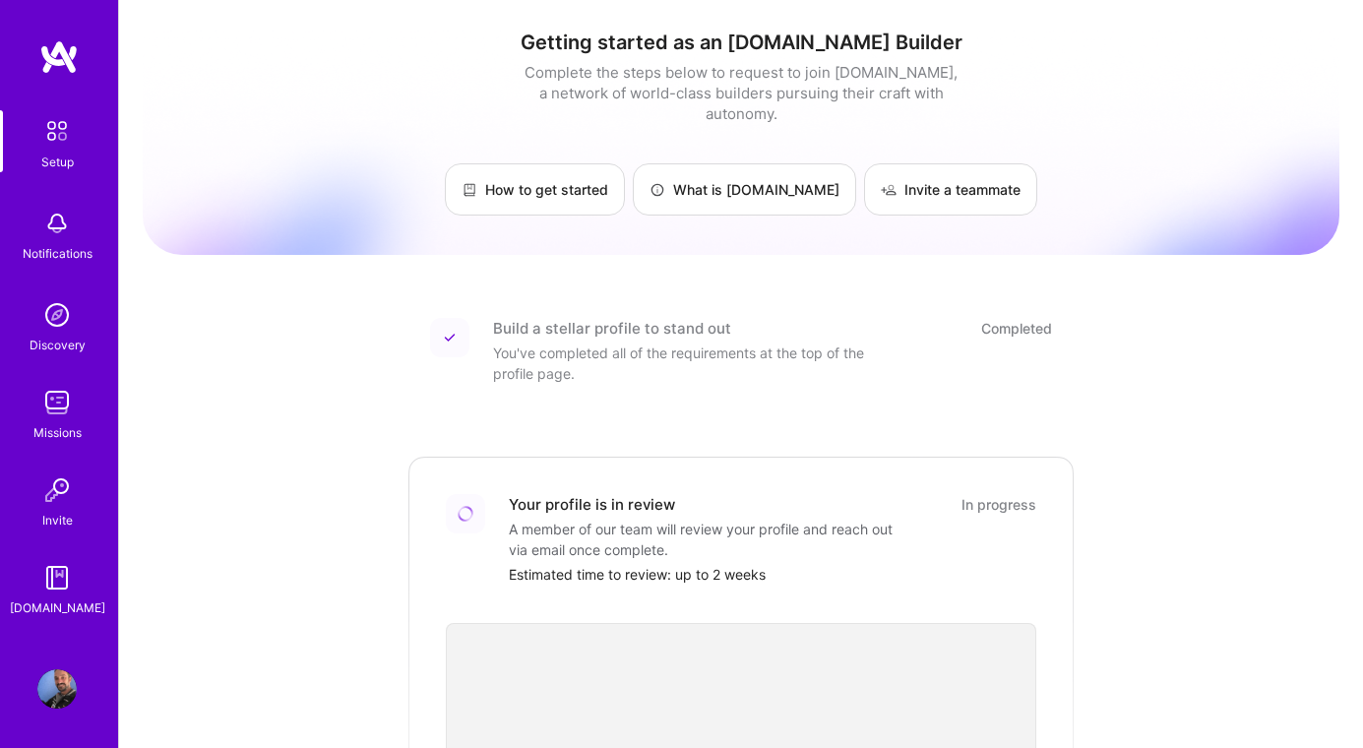
click at [55, 227] on img at bounding box center [56, 223] width 39 height 39
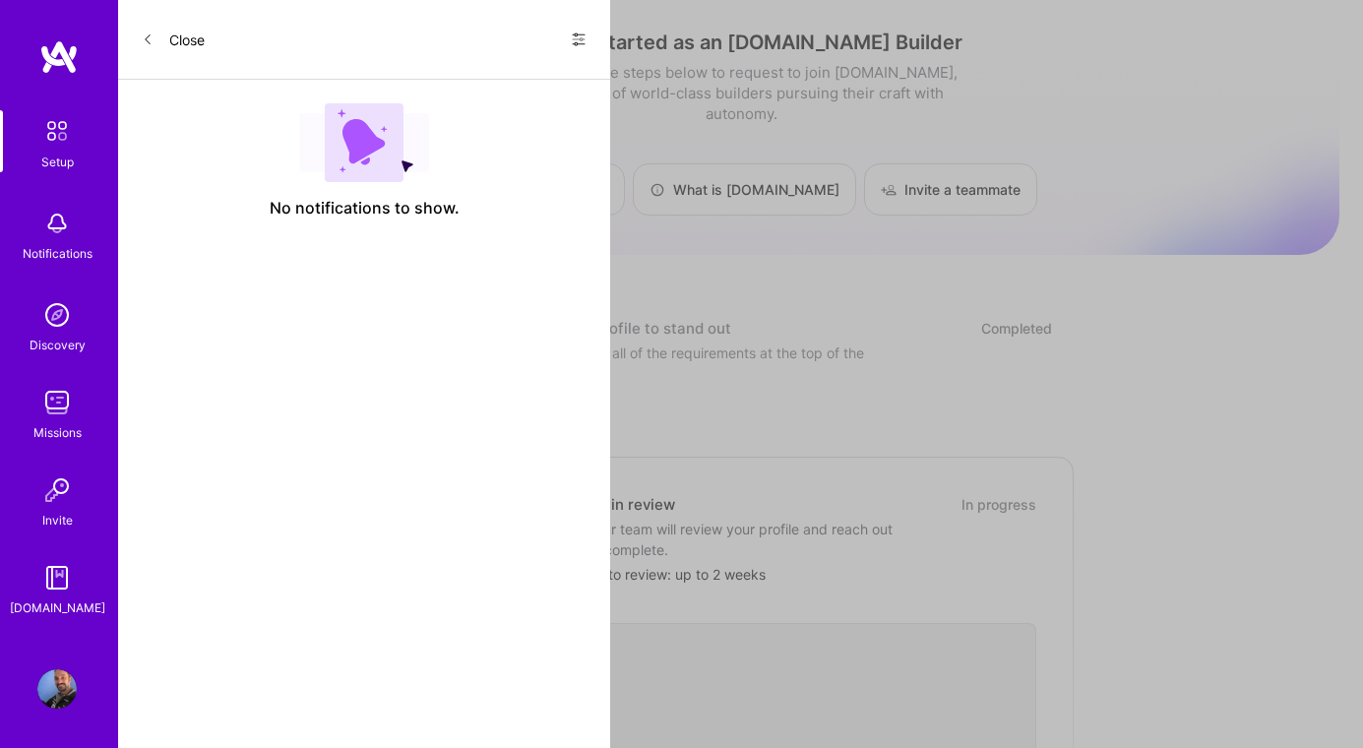
click at [57, 326] on img at bounding box center [56, 314] width 39 height 39
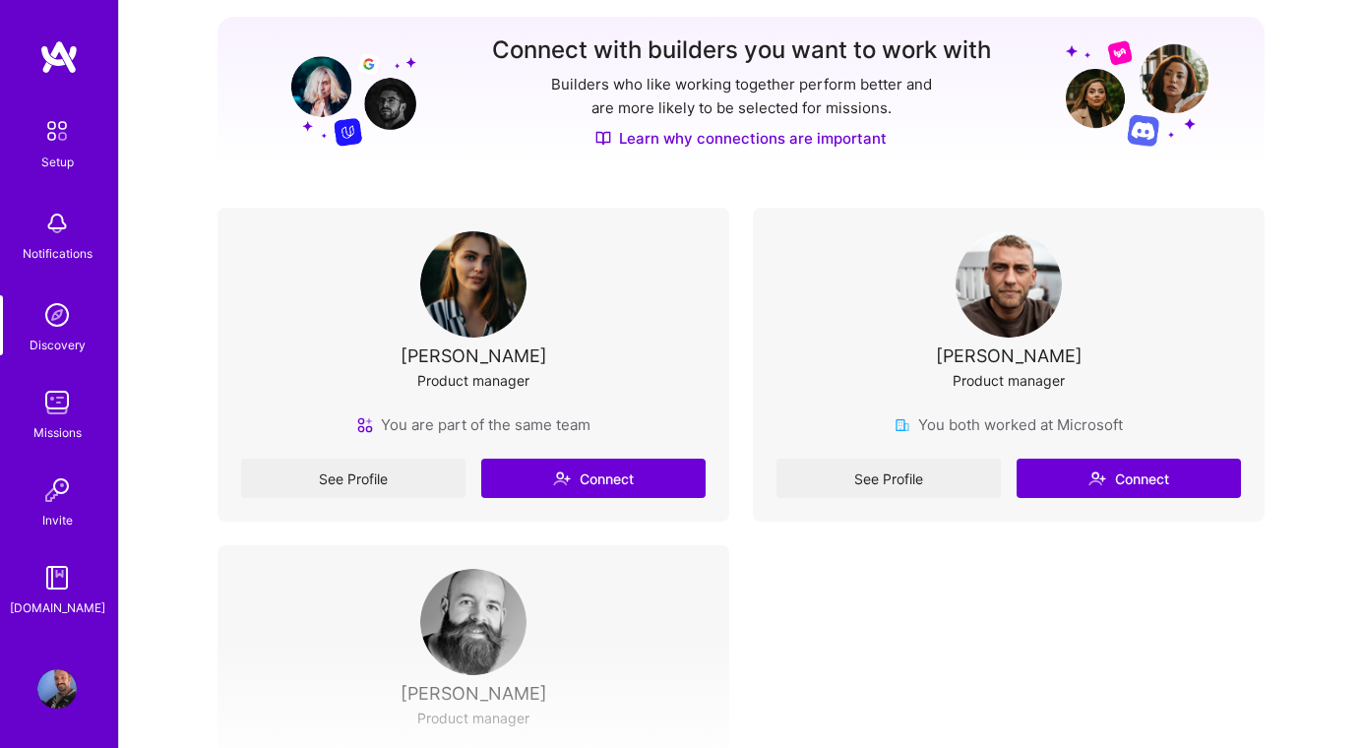
scroll to position [299, 0]
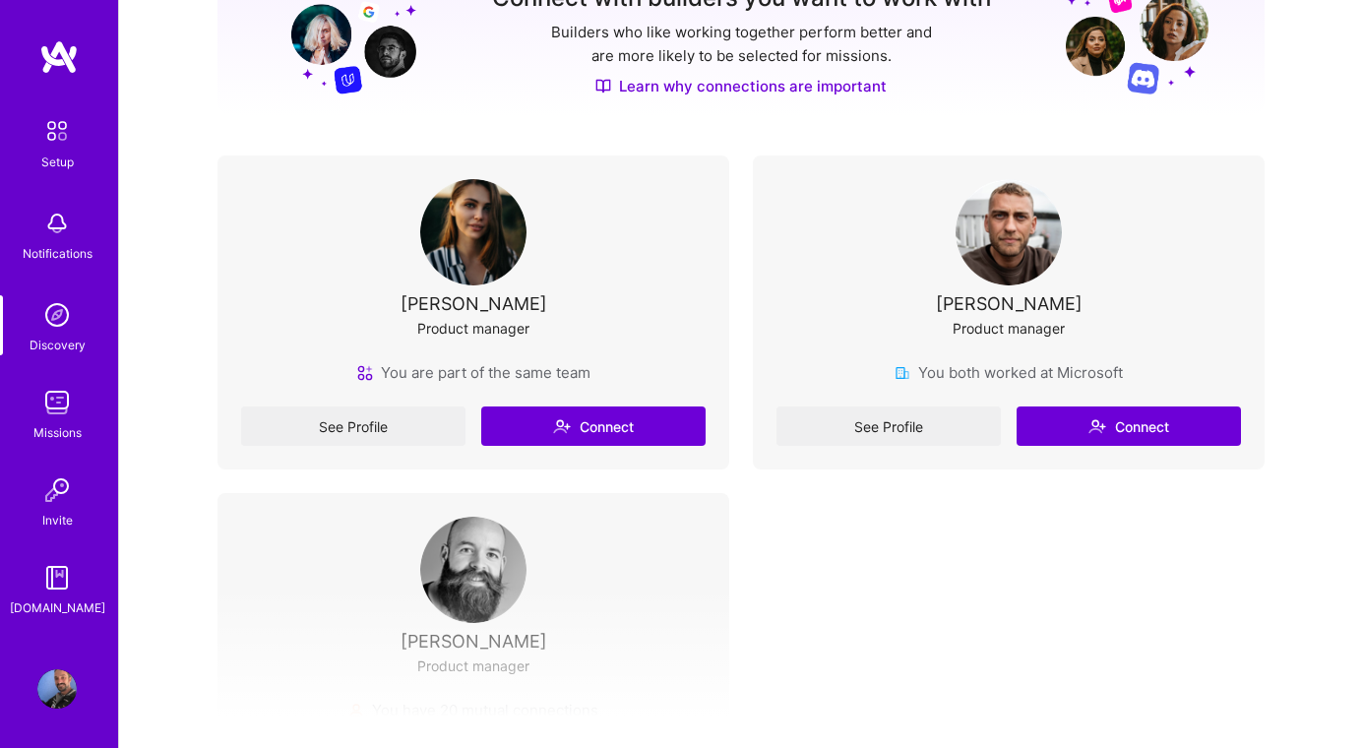
click at [59, 383] on img at bounding box center [56, 402] width 39 height 39
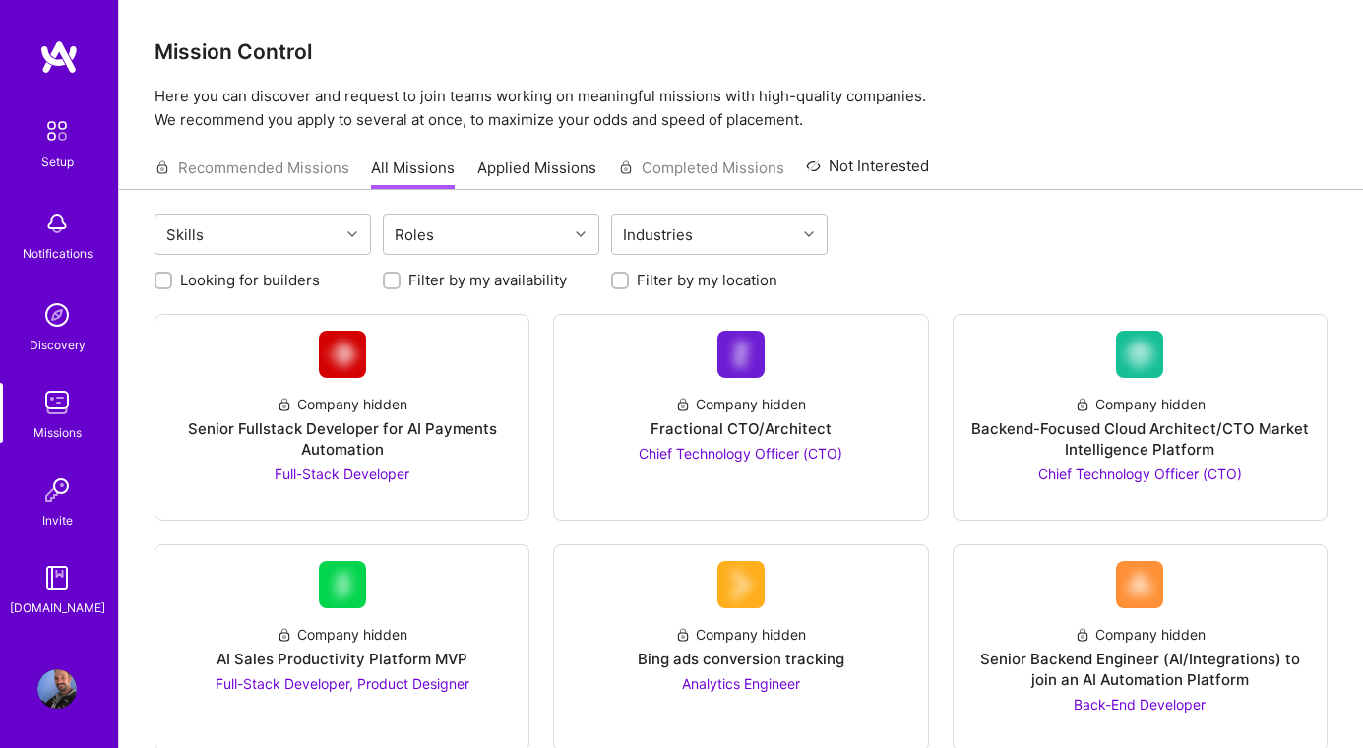
click at [276, 172] on div "Recommended Missions All Missions Applied Missions Completed Missions Not Inter…" at bounding box center [541, 168] width 774 height 42
click at [54, 487] on img at bounding box center [56, 489] width 39 height 39
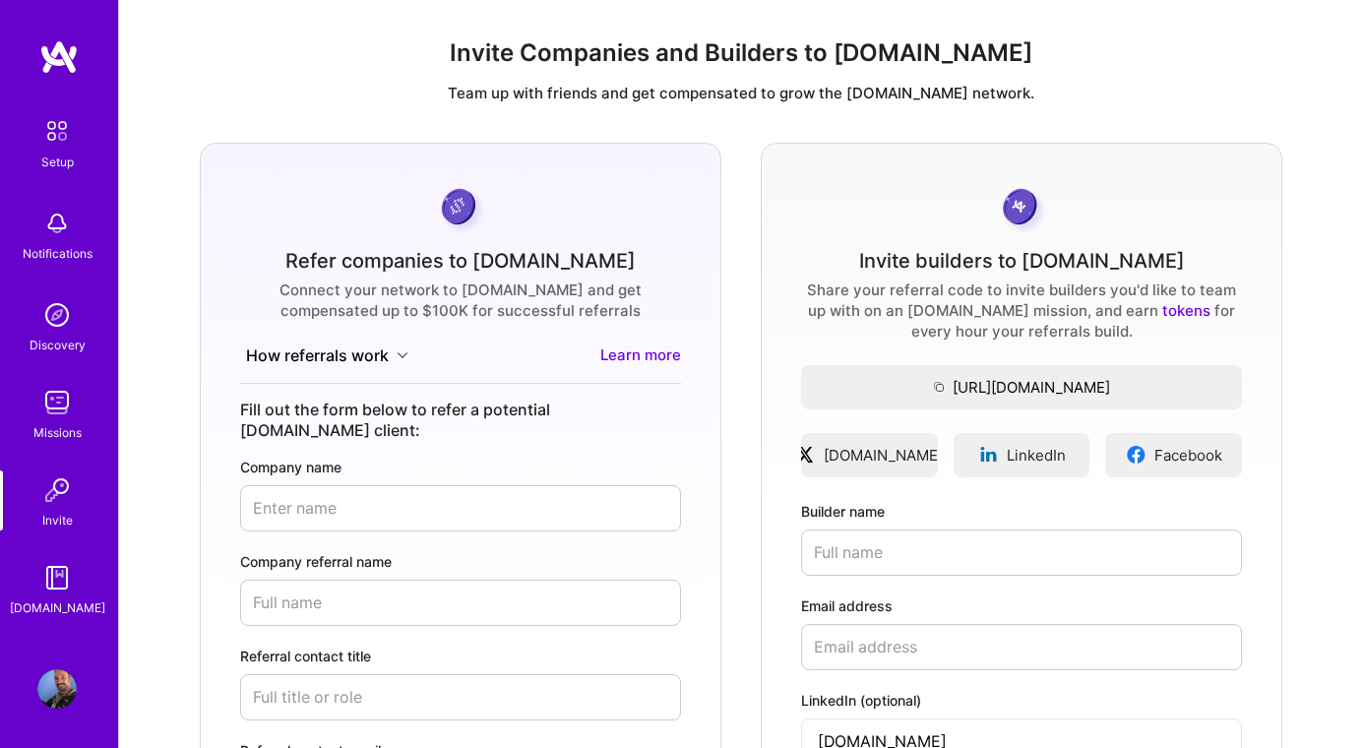
click at [56, 128] on img at bounding box center [56, 130] width 41 height 41
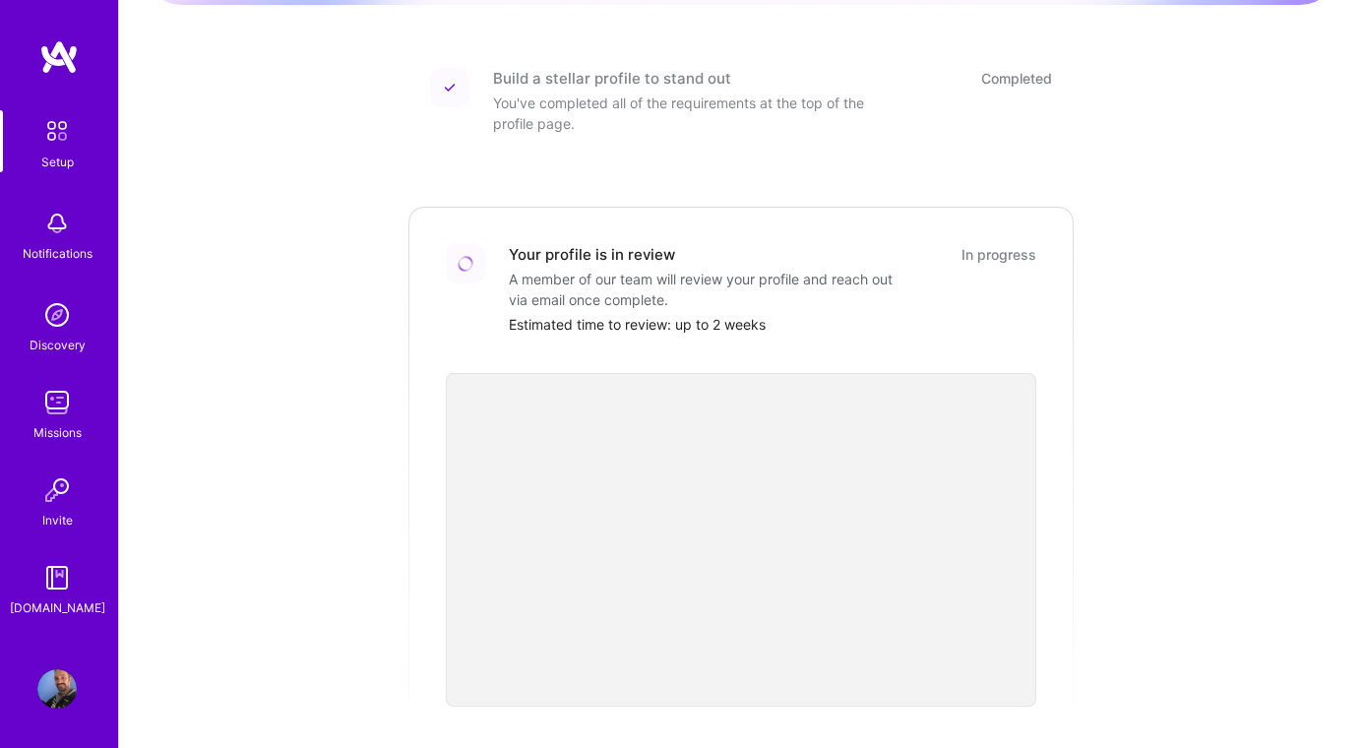
scroll to position [262, 0]
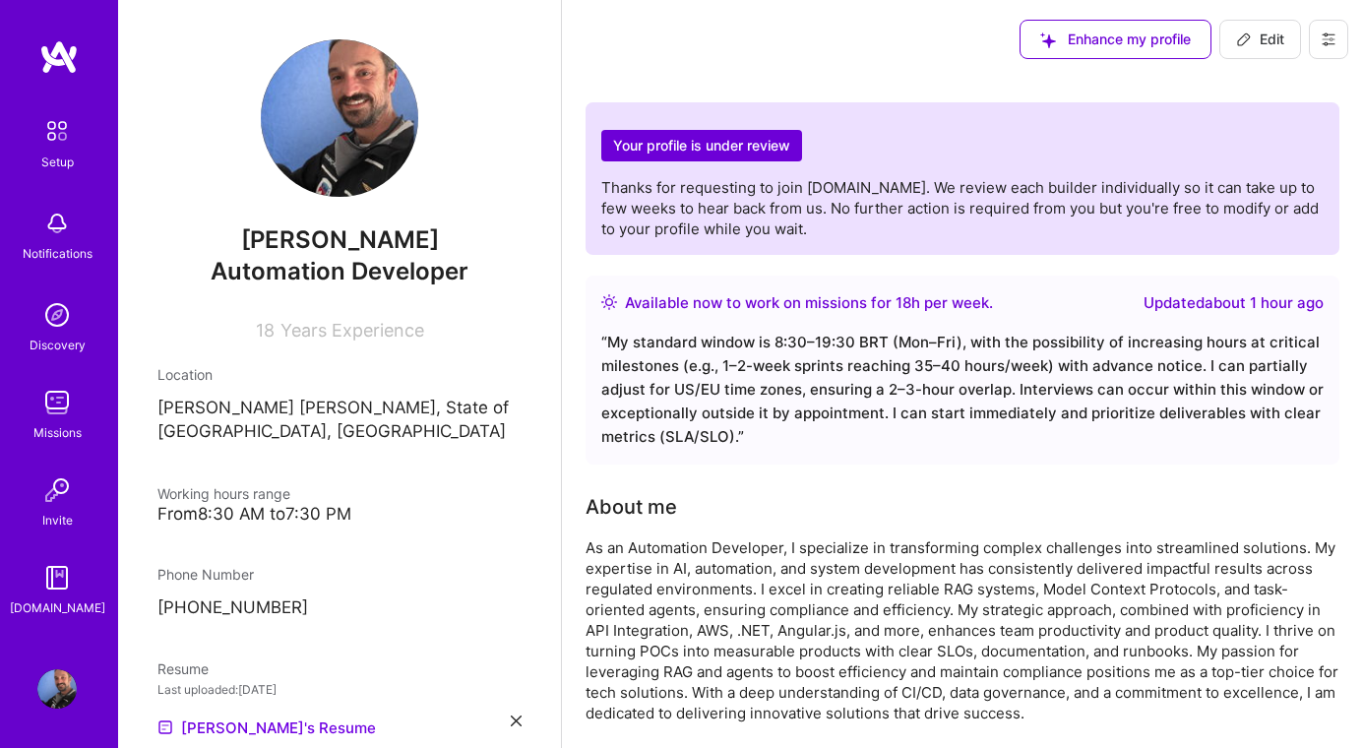
click at [47, 132] on img at bounding box center [56, 130] width 41 height 41
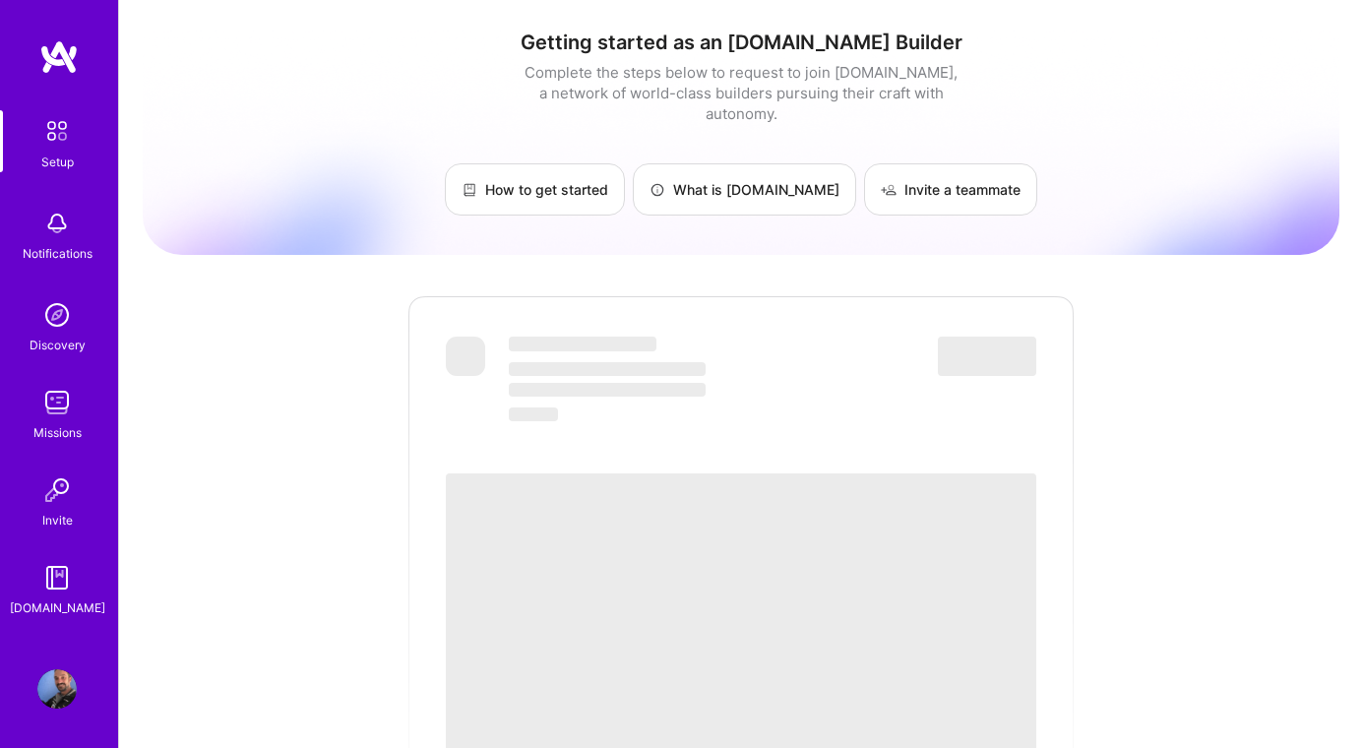
click at [59, 684] on img at bounding box center [56, 688] width 39 height 39
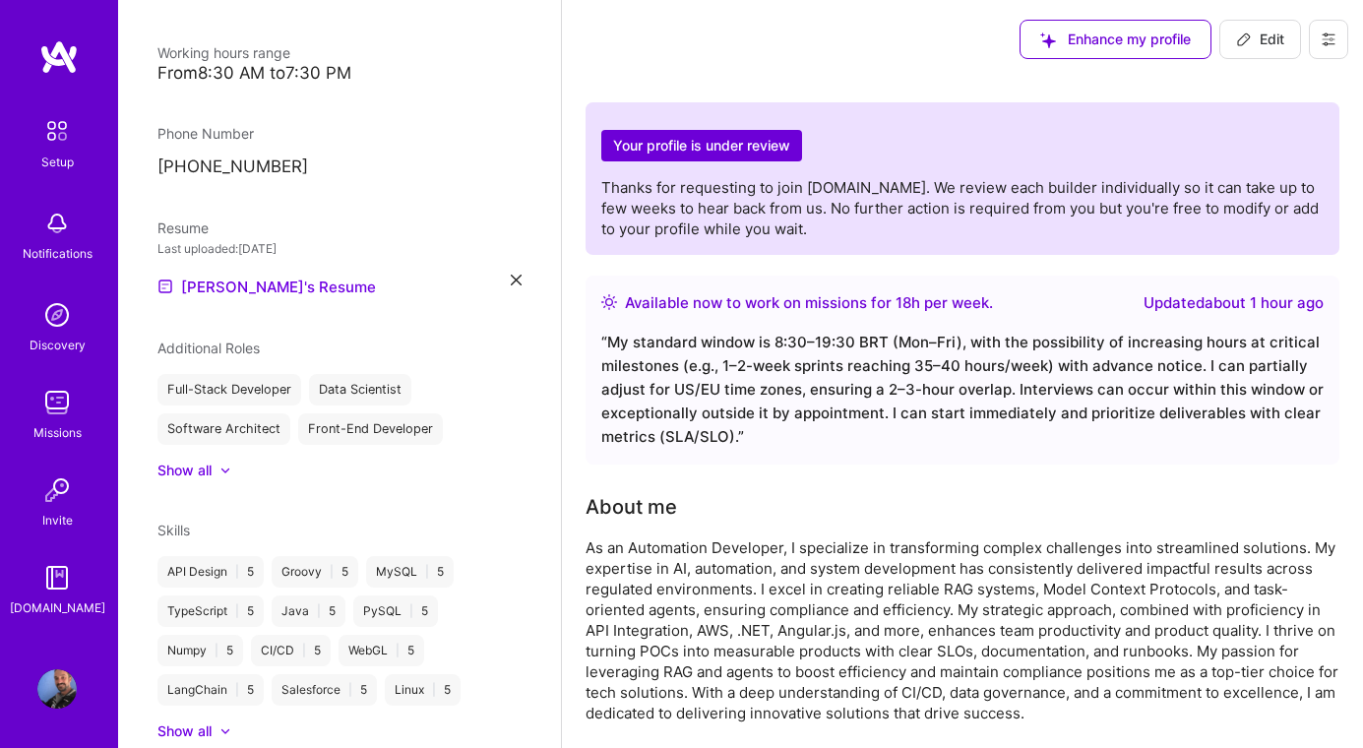
scroll to position [443, 0]
